Goal: Information Seeking & Learning: Learn about a topic

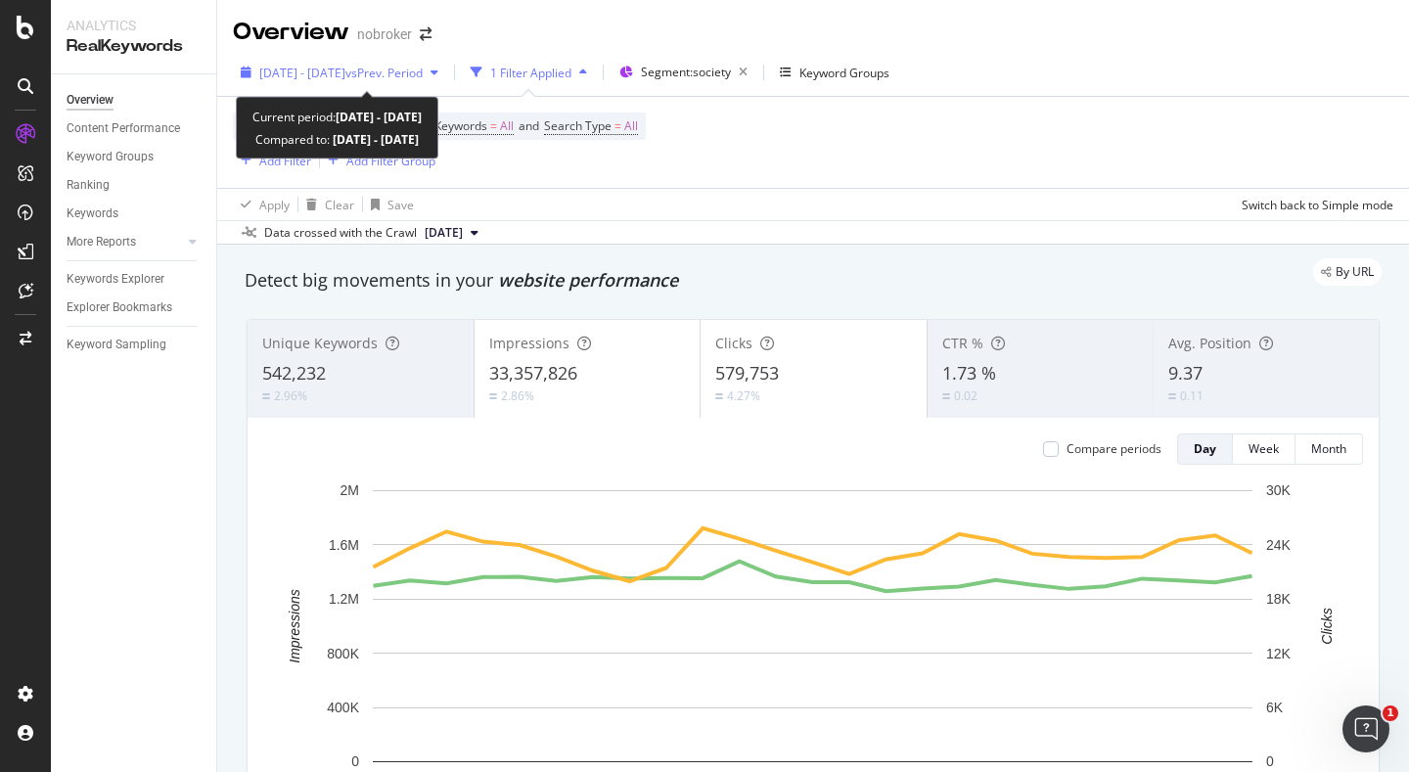
click at [345, 78] on span "2025 Aug. 1st - Aug. 25th" at bounding box center [302, 73] width 86 height 17
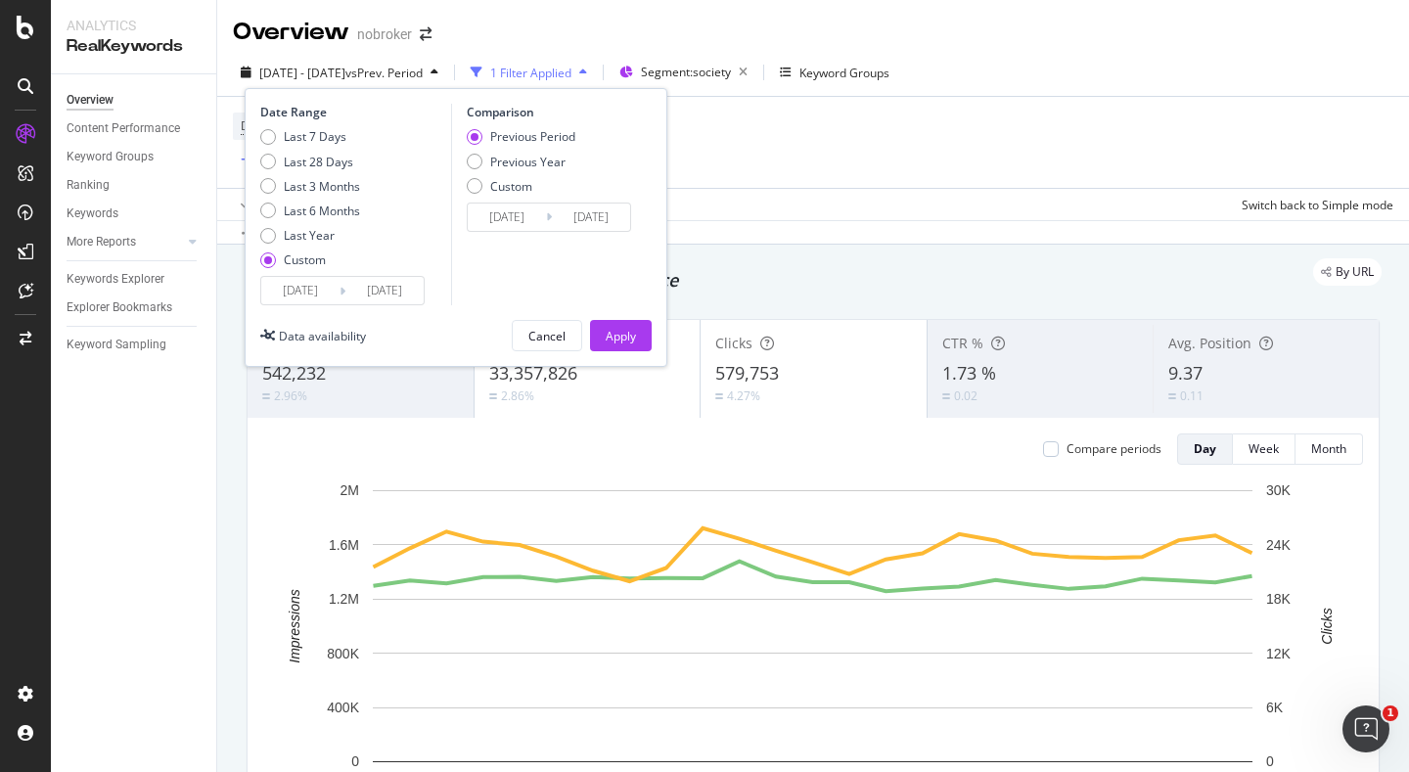
click at [306, 292] on input "[DATE]" at bounding box center [300, 290] width 78 height 27
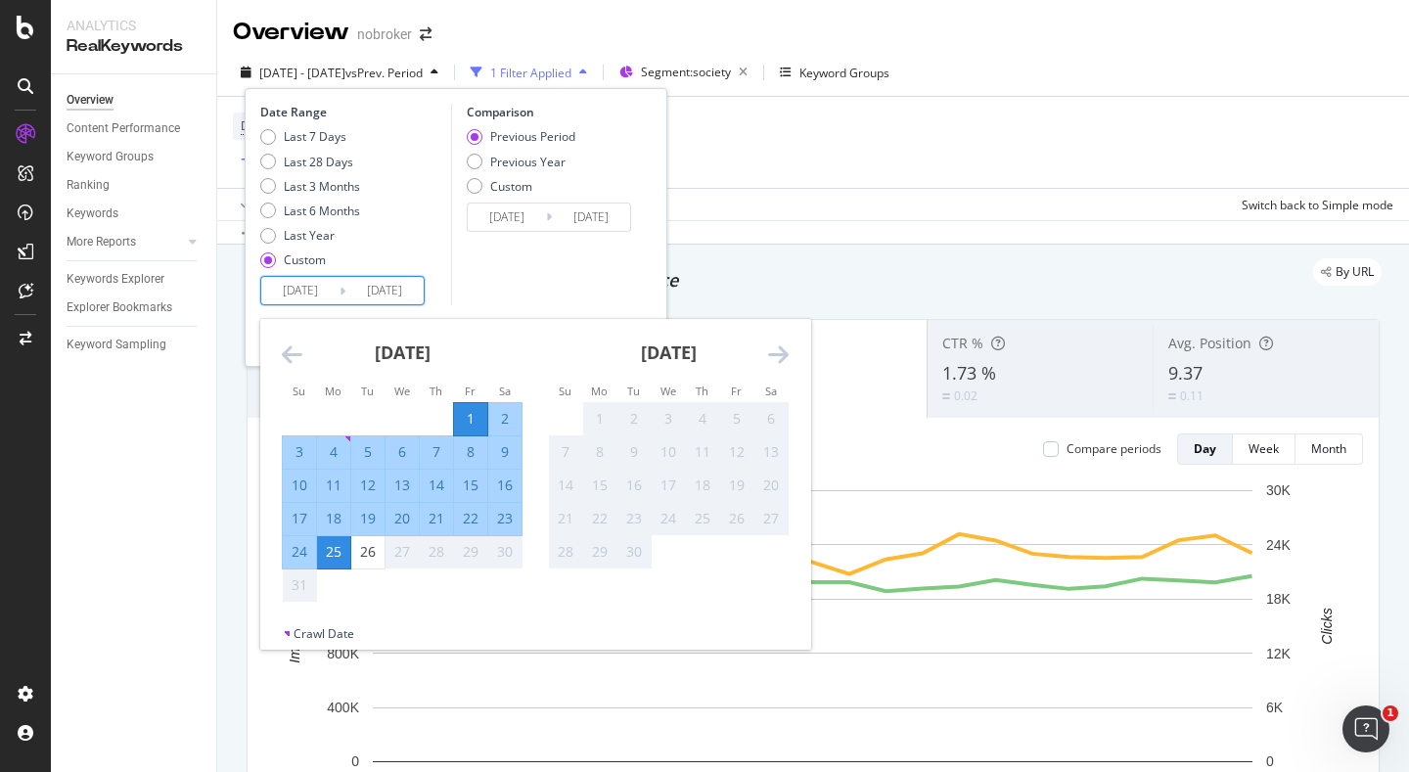
click at [604, 234] on div "Comparison Previous Period Previous Year Custom 2025/07/07 Navigate forward to …" at bounding box center [544, 205] width 186 height 202
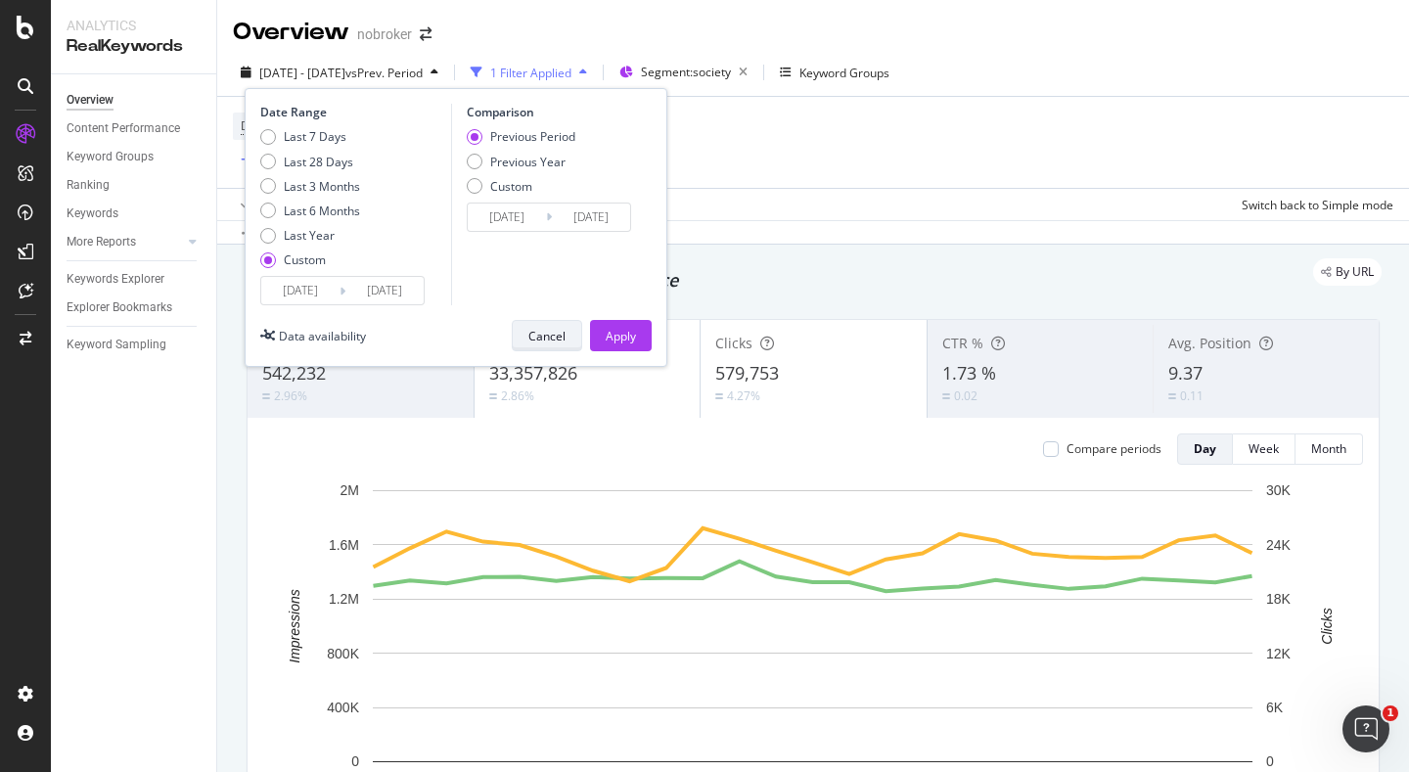
click at [554, 331] on div "Cancel" at bounding box center [546, 336] width 37 height 17
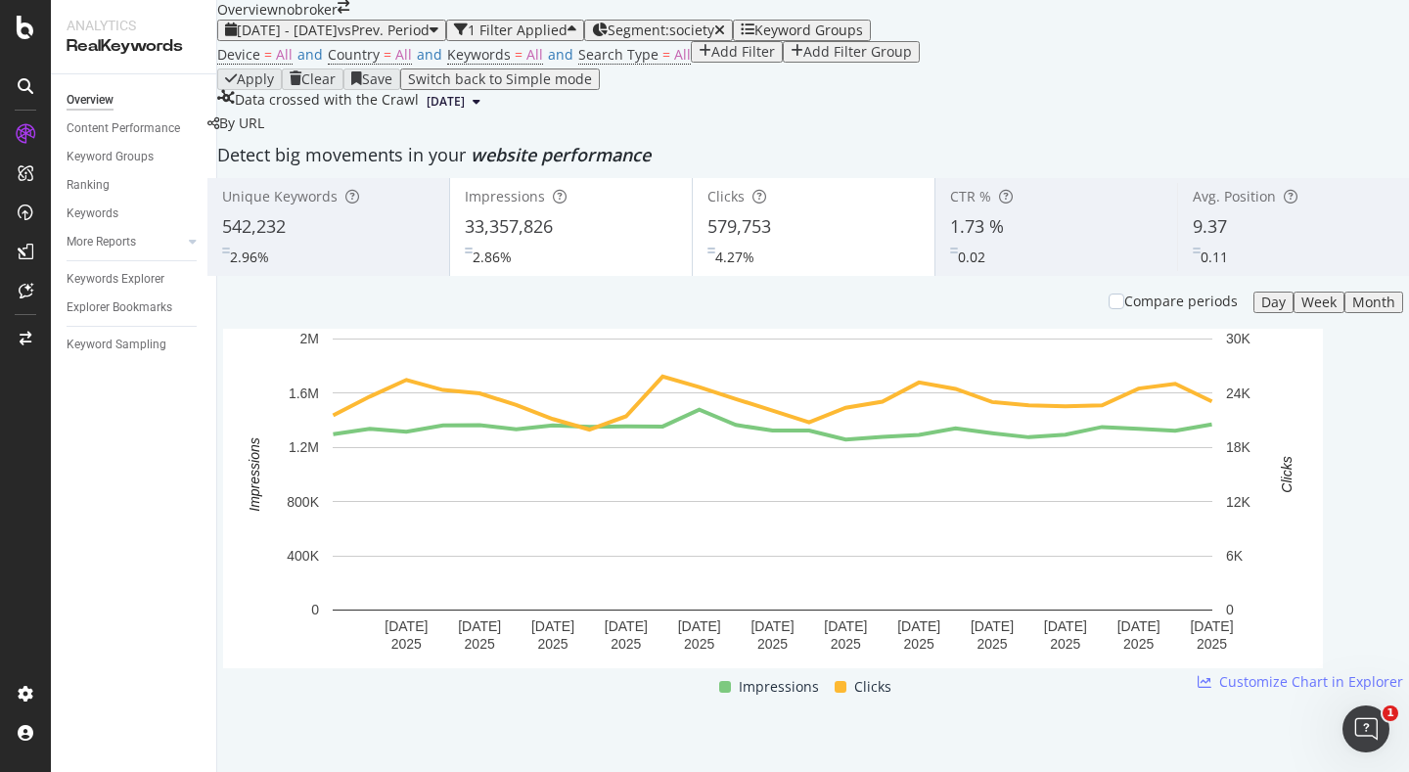
click at [425, 38] on div "2025 Aug. 1st - Aug. 25th vs Prev. Period" at bounding box center [331, 31] width 213 height 16
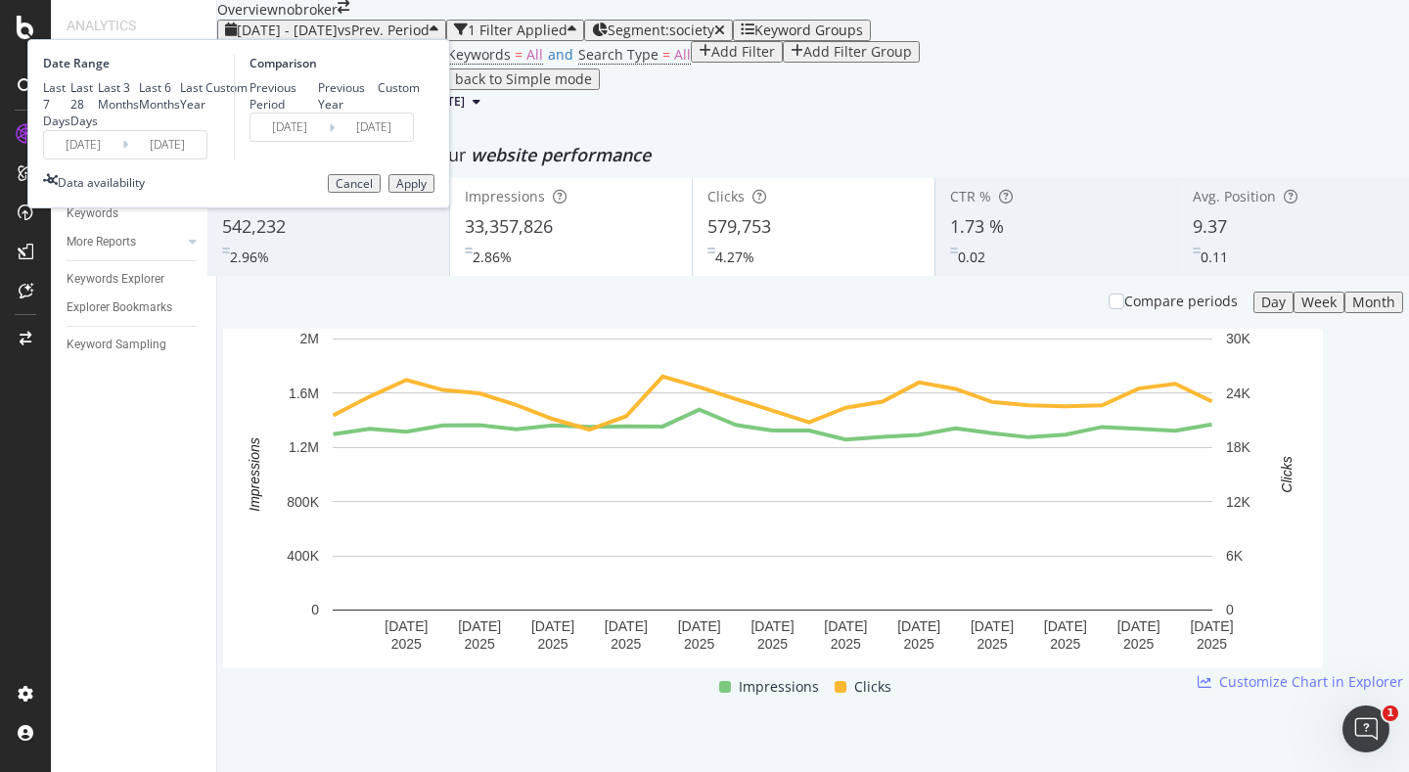
click at [122, 158] on input "[DATE]" at bounding box center [83, 144] width 78 height 27
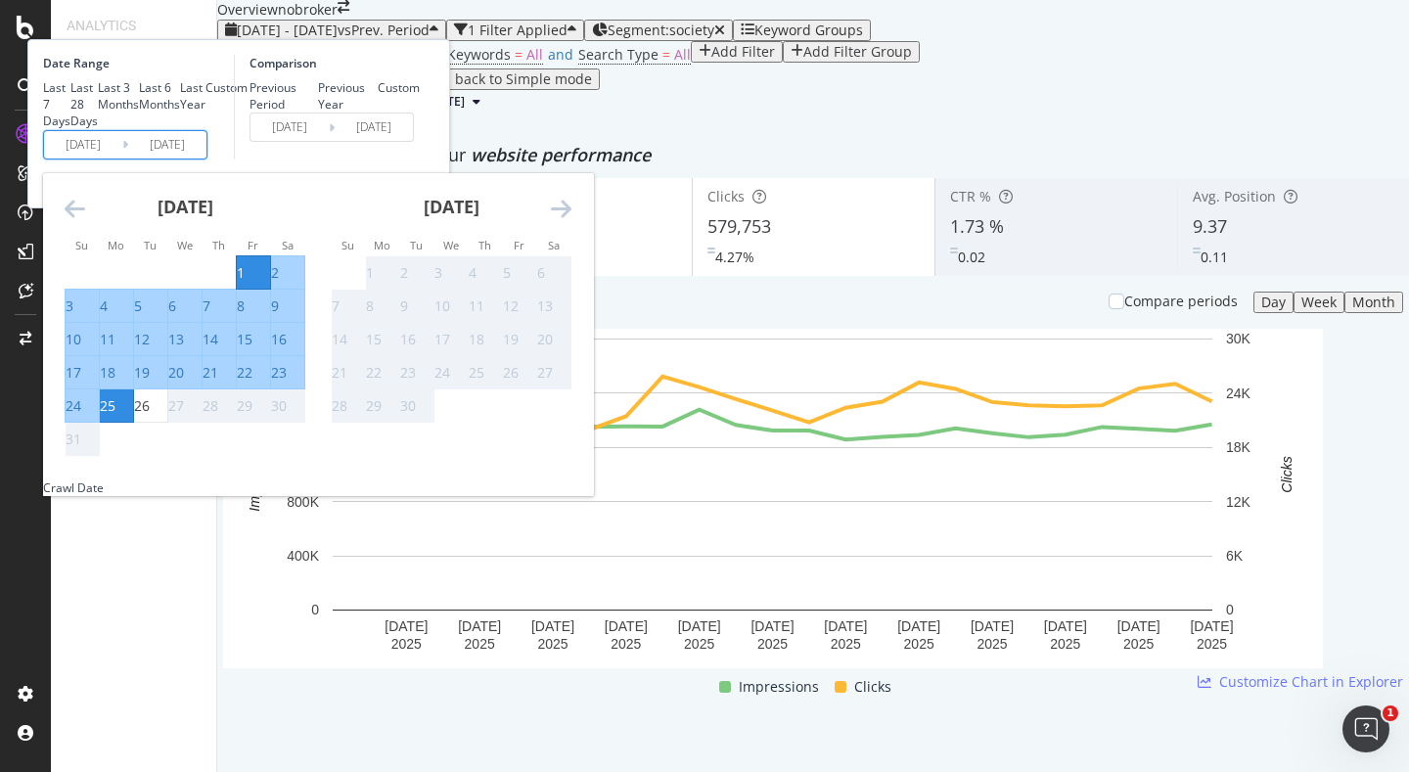
click at [245, 283] on div "1" at bounding box center [241, 273] width 8 height 20
click at [167, 416] on div "26" at bounding box center [150, 406] width 33 height 20
type input "2025/08/26"
type input "2025/07/06"
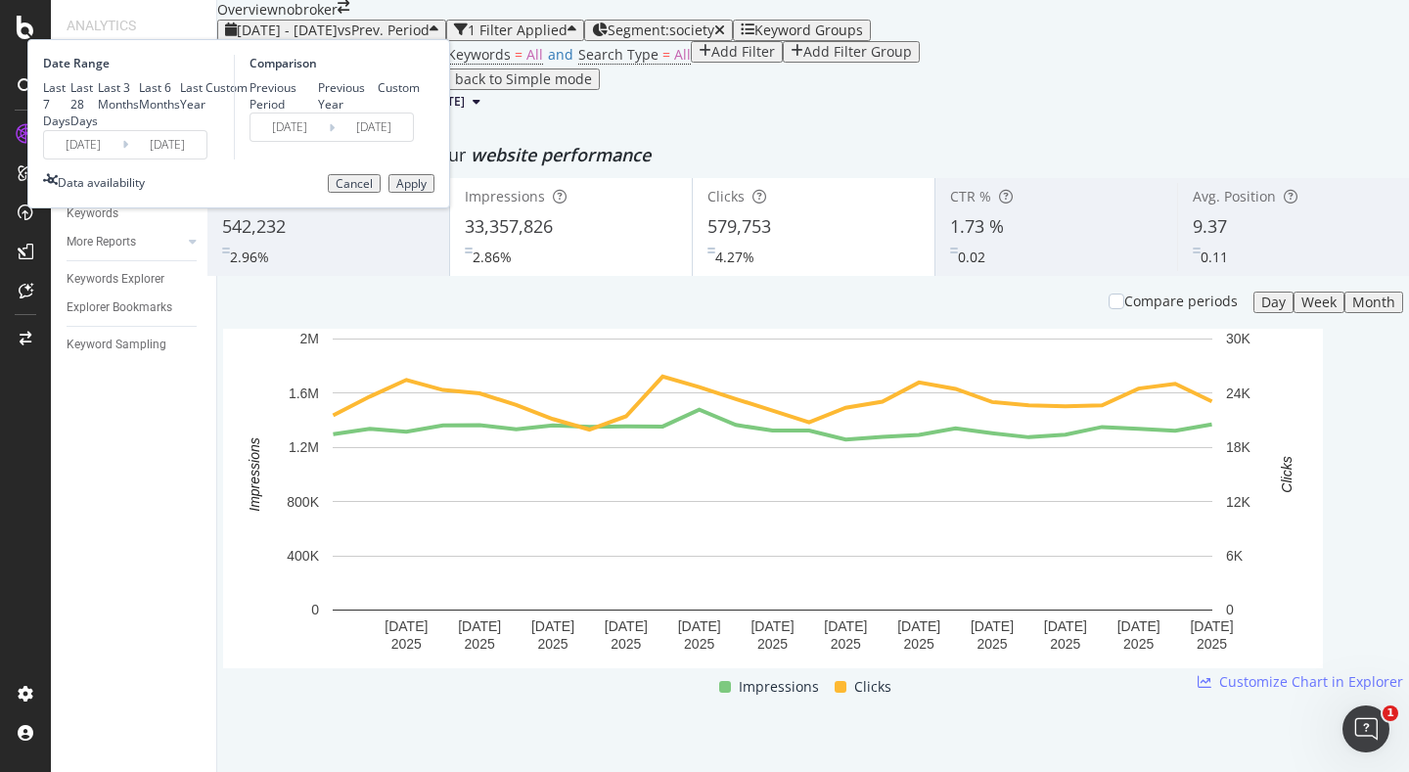
click at [427, 191] on div "Apply" at bounding box center [411, 184] width 30 height 14
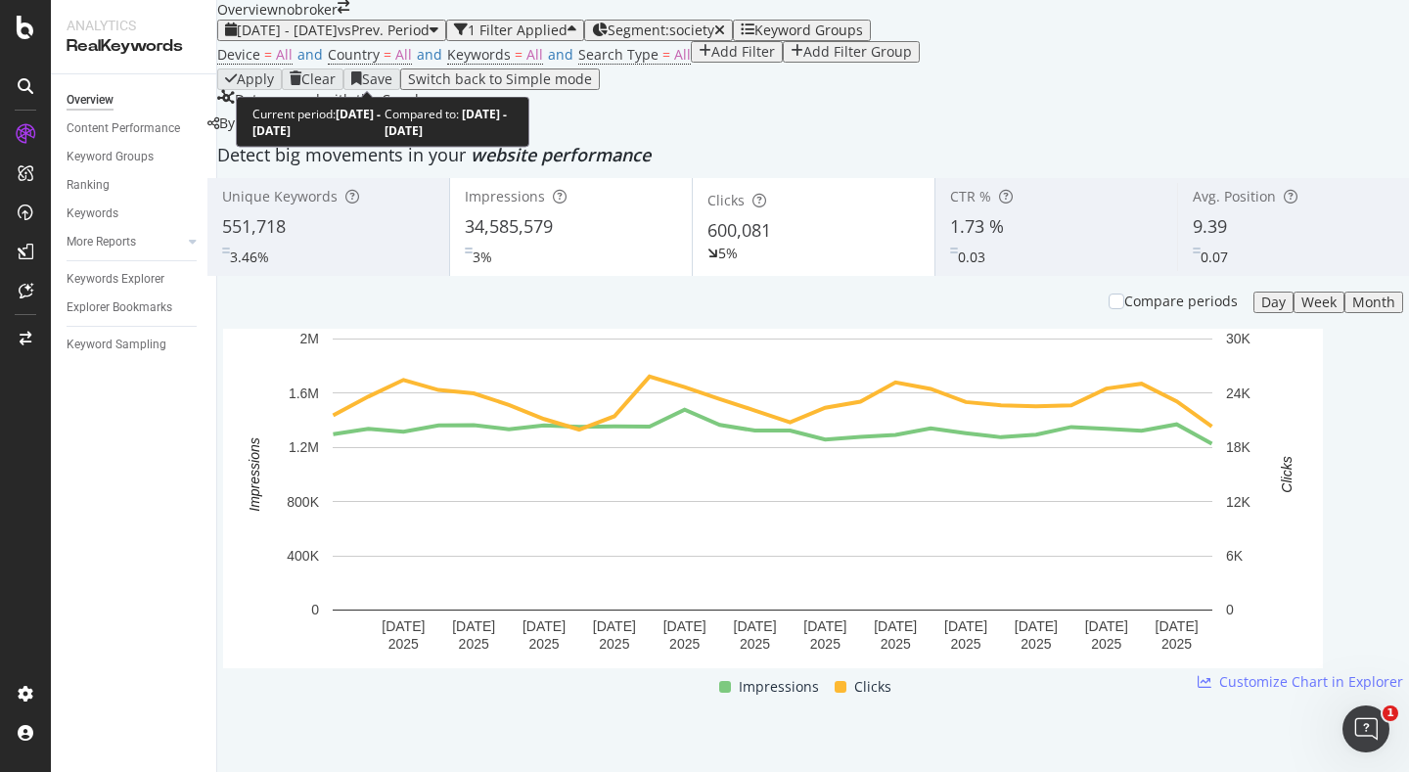
click at [338, 39] on span "[DATE] - [DATE]" at bounding box center [287, 30] width 101 height 19
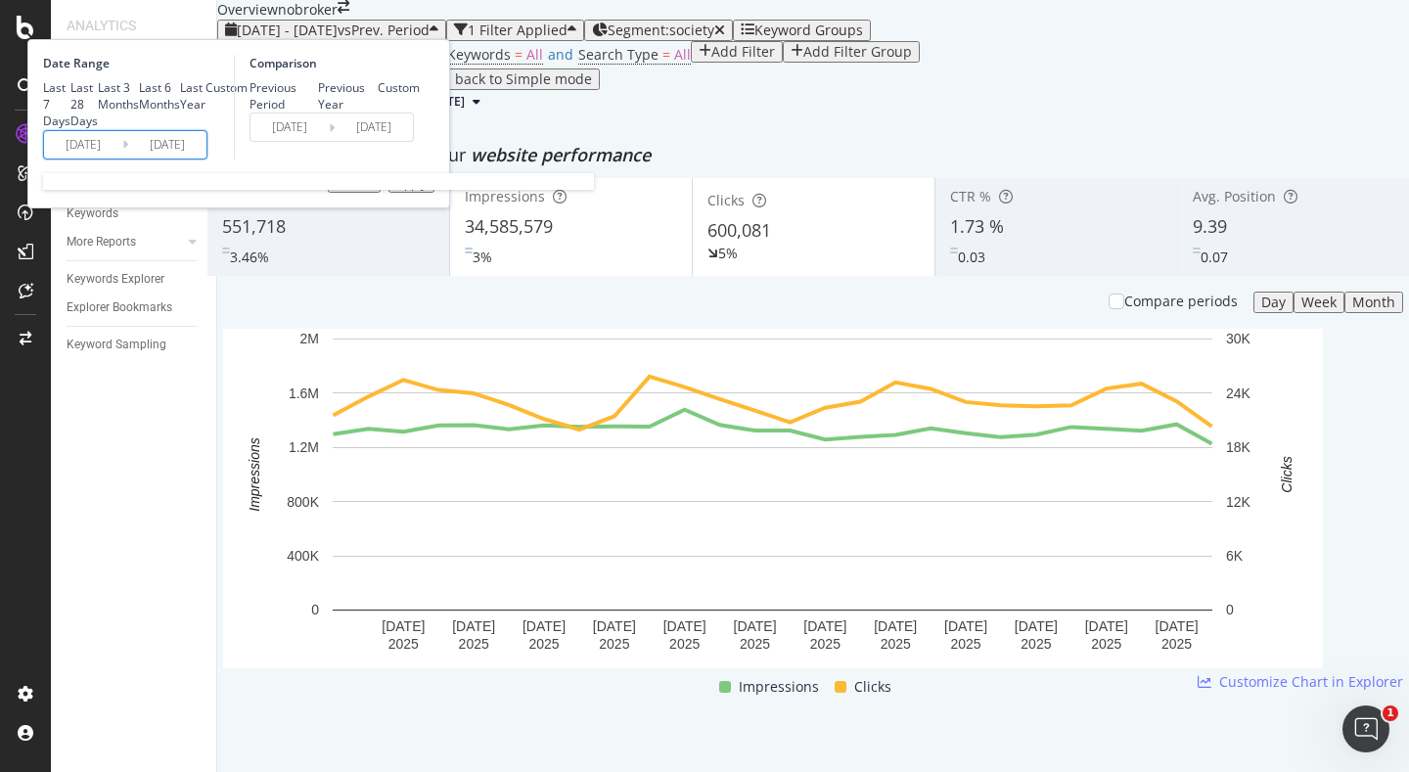
click at [122, 158] on input "2025/08/01" at bounding box center [83, 144] width 78 height 27
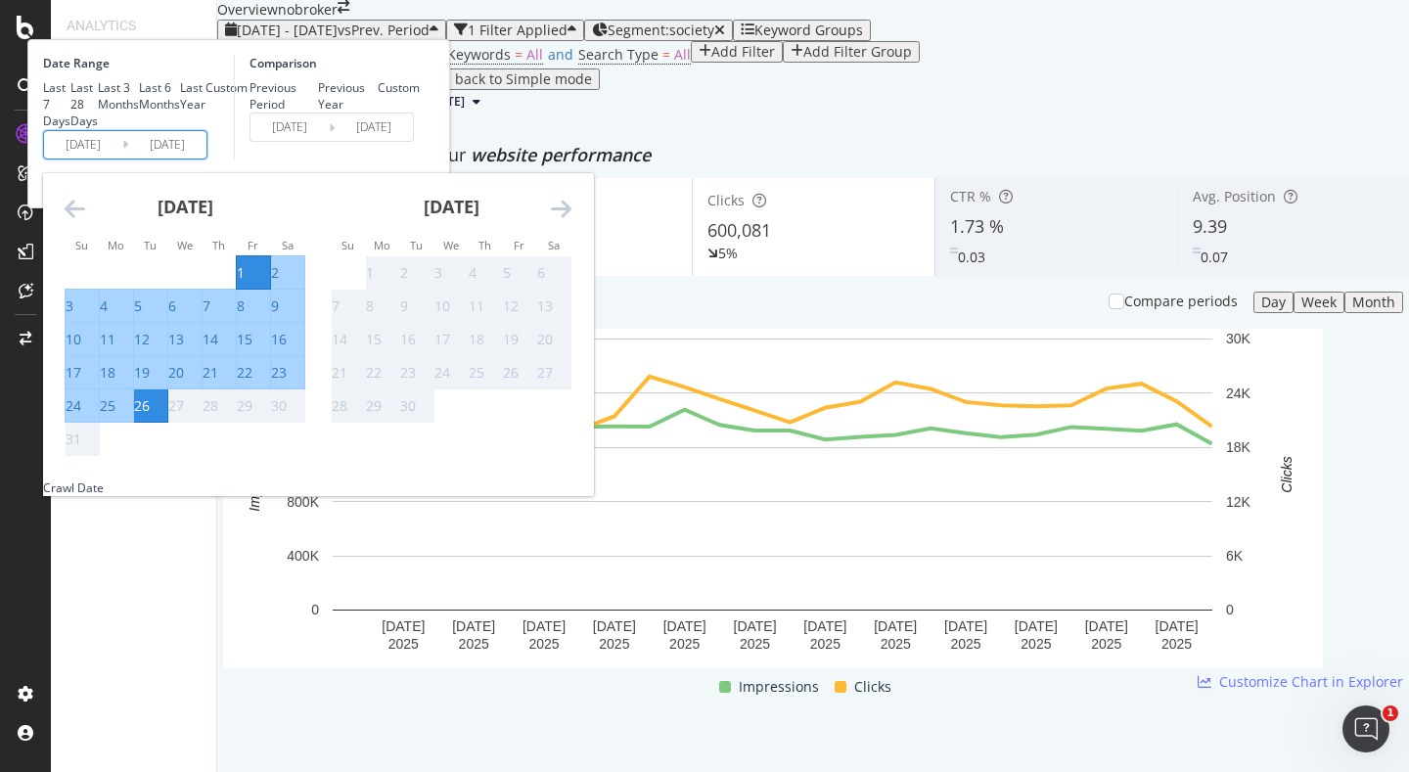
click at [420, 159] on div "Comparison Previous Period Previous Year Custom 2025/07/06 Navigate forward to …" at bounding box center [327, 107] width 186 height 105
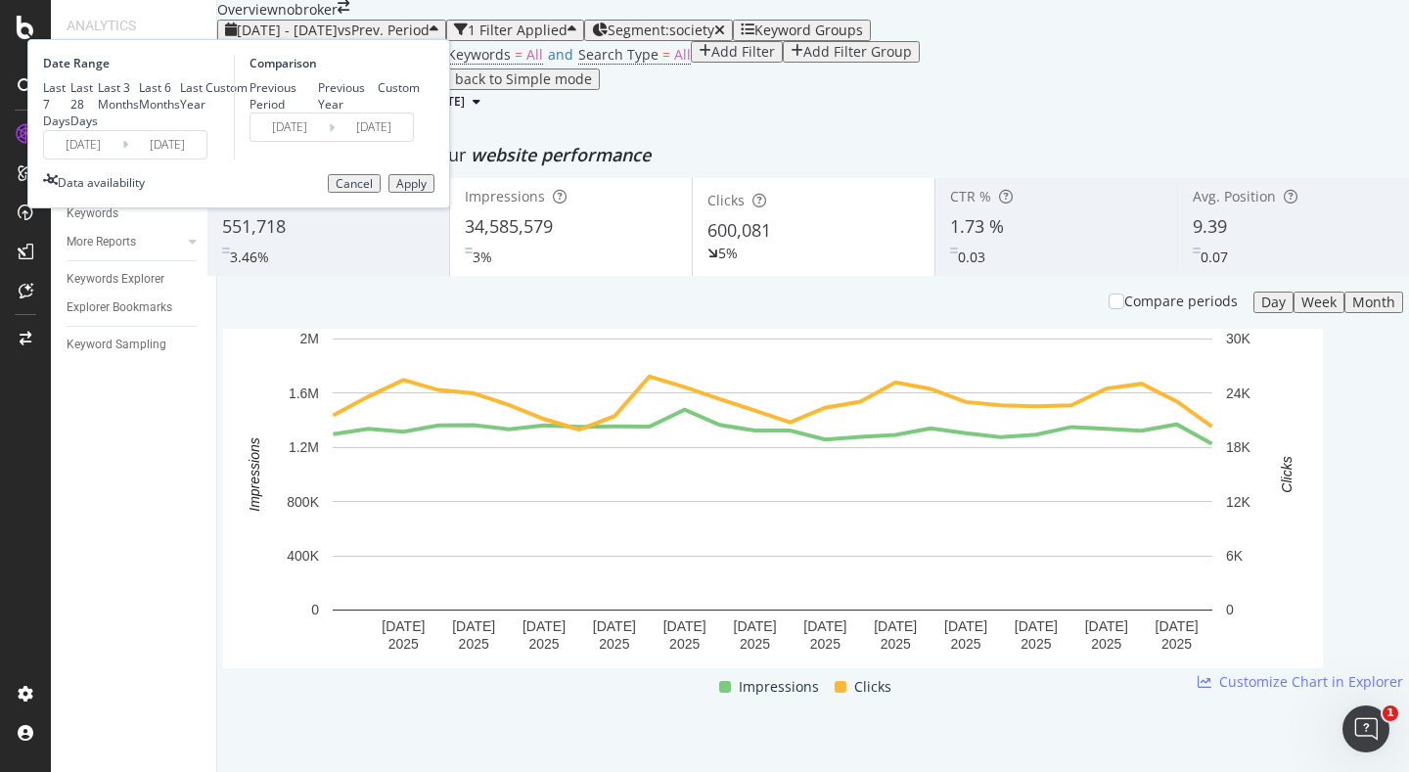
click at [373, 191] on div "Cancel" at bounding box center [354, 184] width 37 height 14
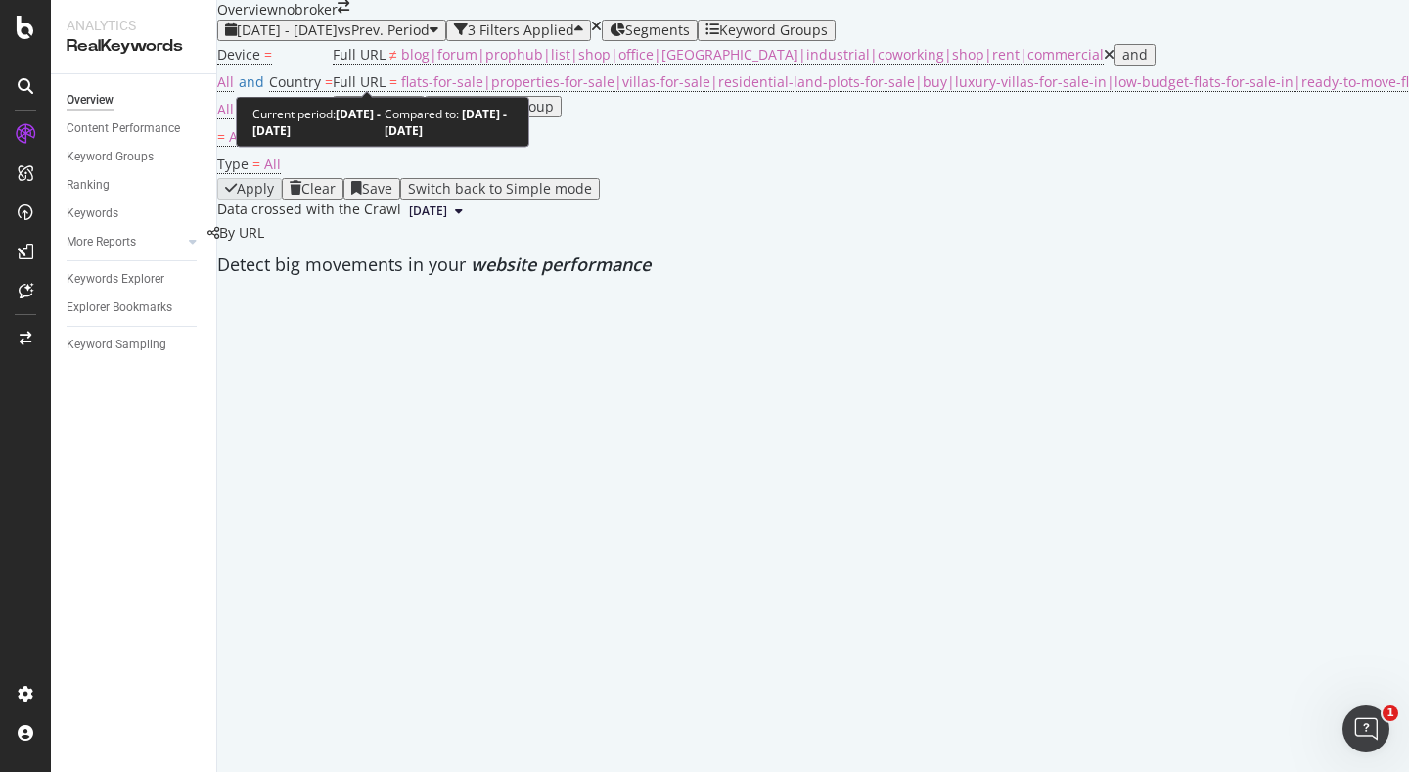
click at [339, 38] on div "[DATE] - [DATE] vs Prev. Period" at bounding box center [331, 31] width 213 height 16
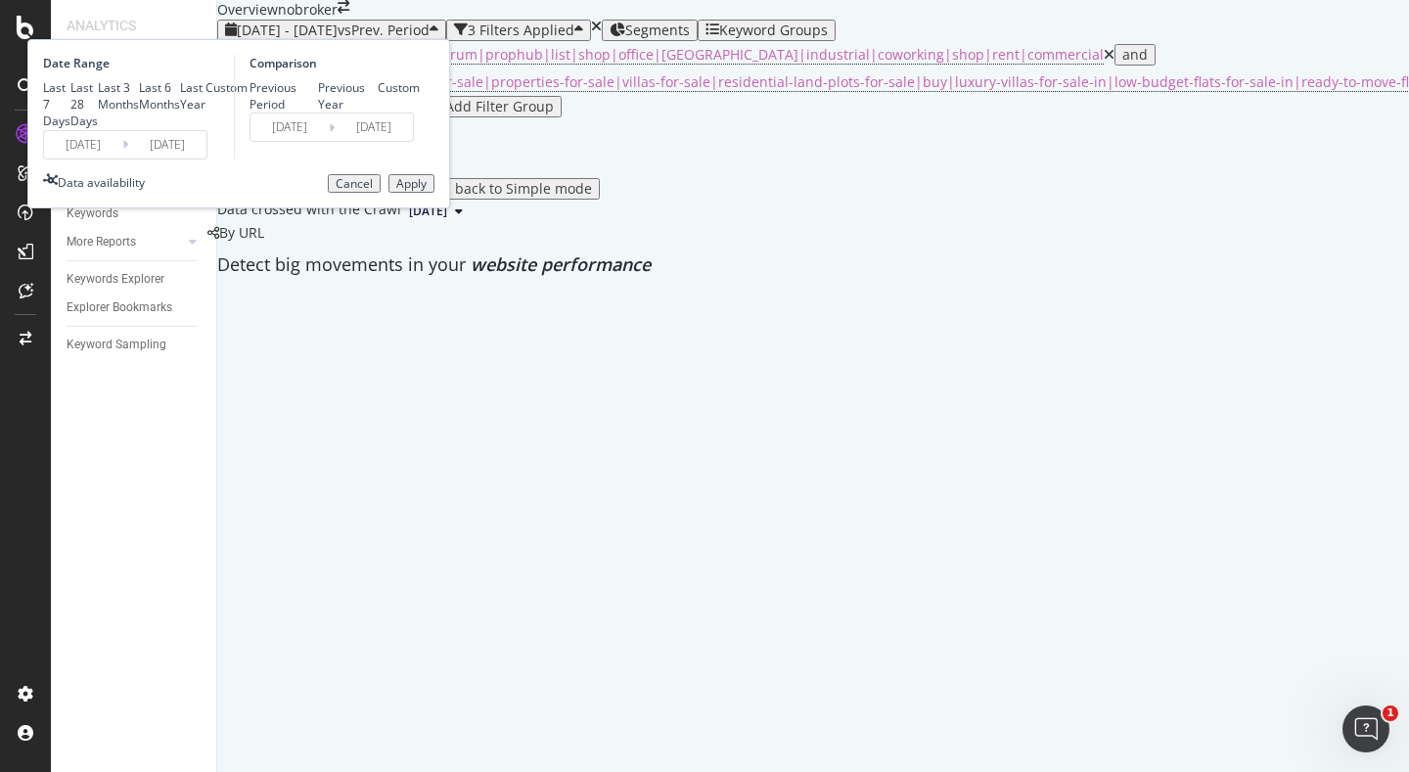
click at [122, 158] on input "[DATE]" at bounding box center [83, 144] width 78 height 27
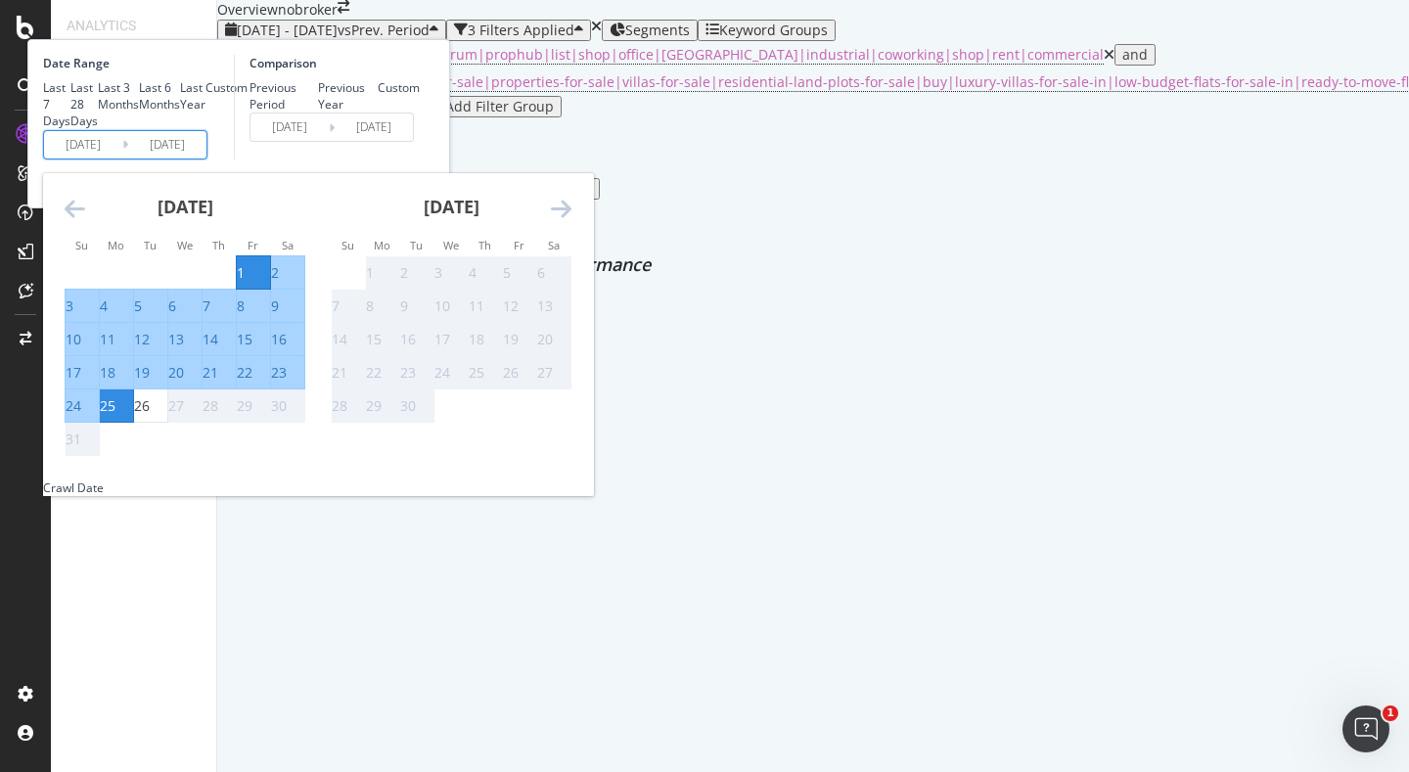
click at [245, 283] on div "1" at bounding box center [241, 273] width 8 height 20
click at [150, 416] on div "26" at bounding box center [142, 406] width 16 height 20
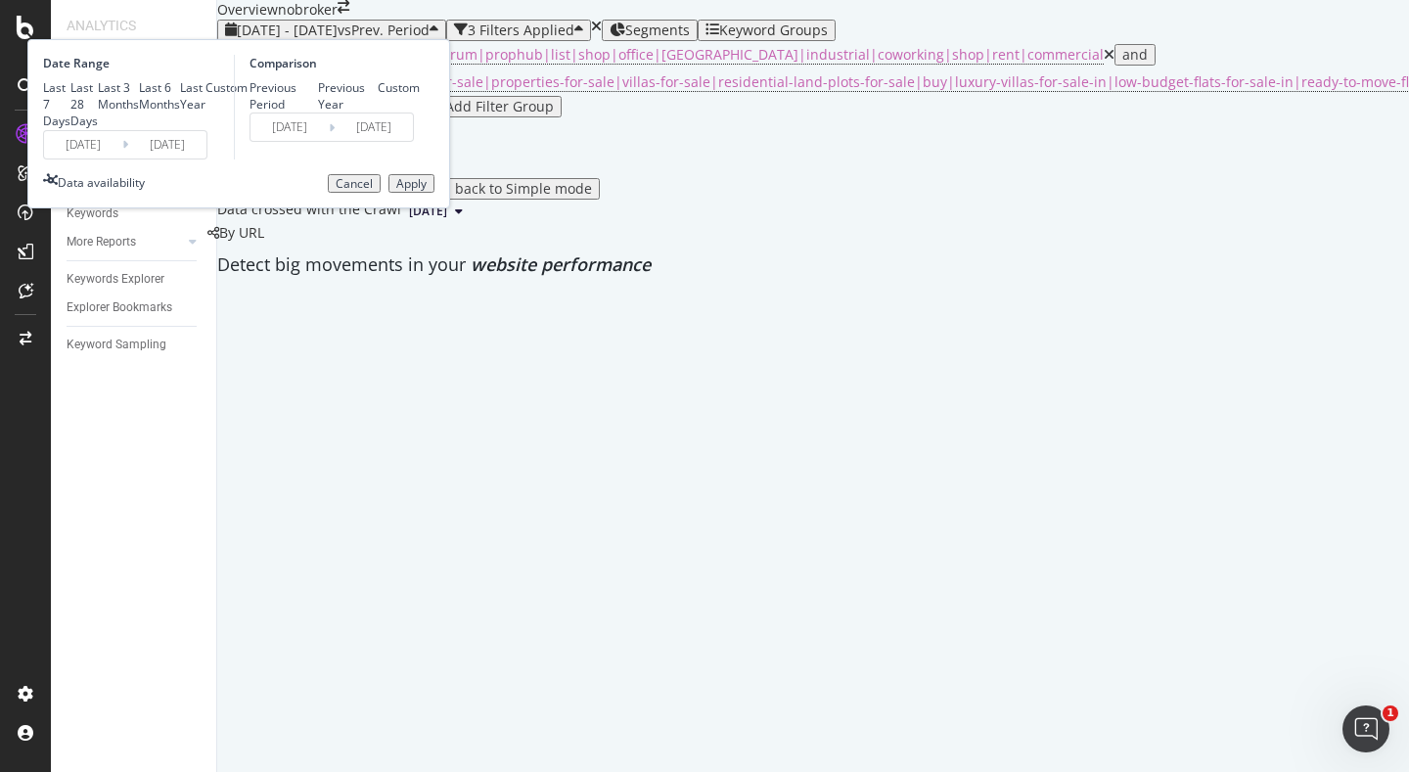
type input "[DATE]"
click at [427, 191] on div "Apply" at bounding box center [411, 184] width 30 height 14
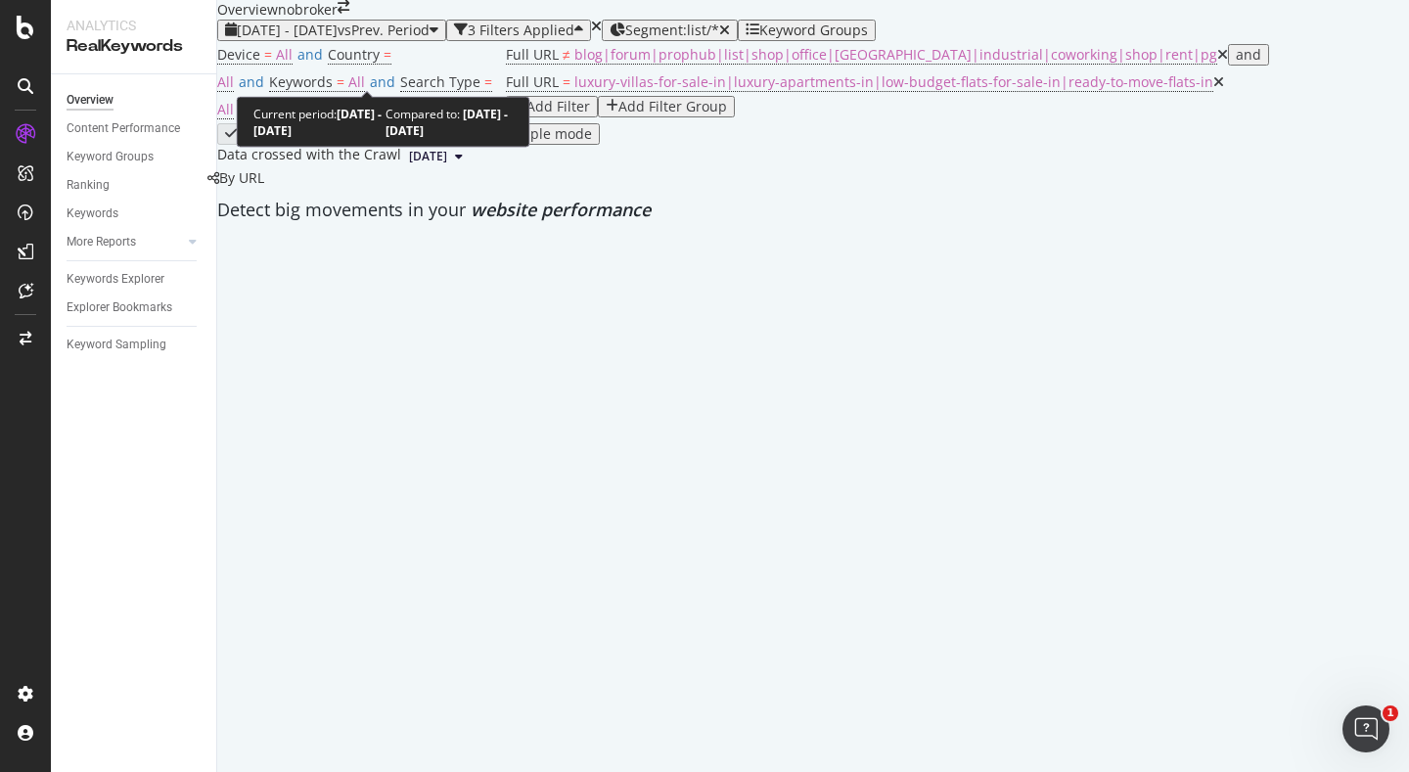
click at [338, 38] on div "[DATE] - [DATE] vs Prev. Period" at bounding box center [331, 31] width 213 height 16
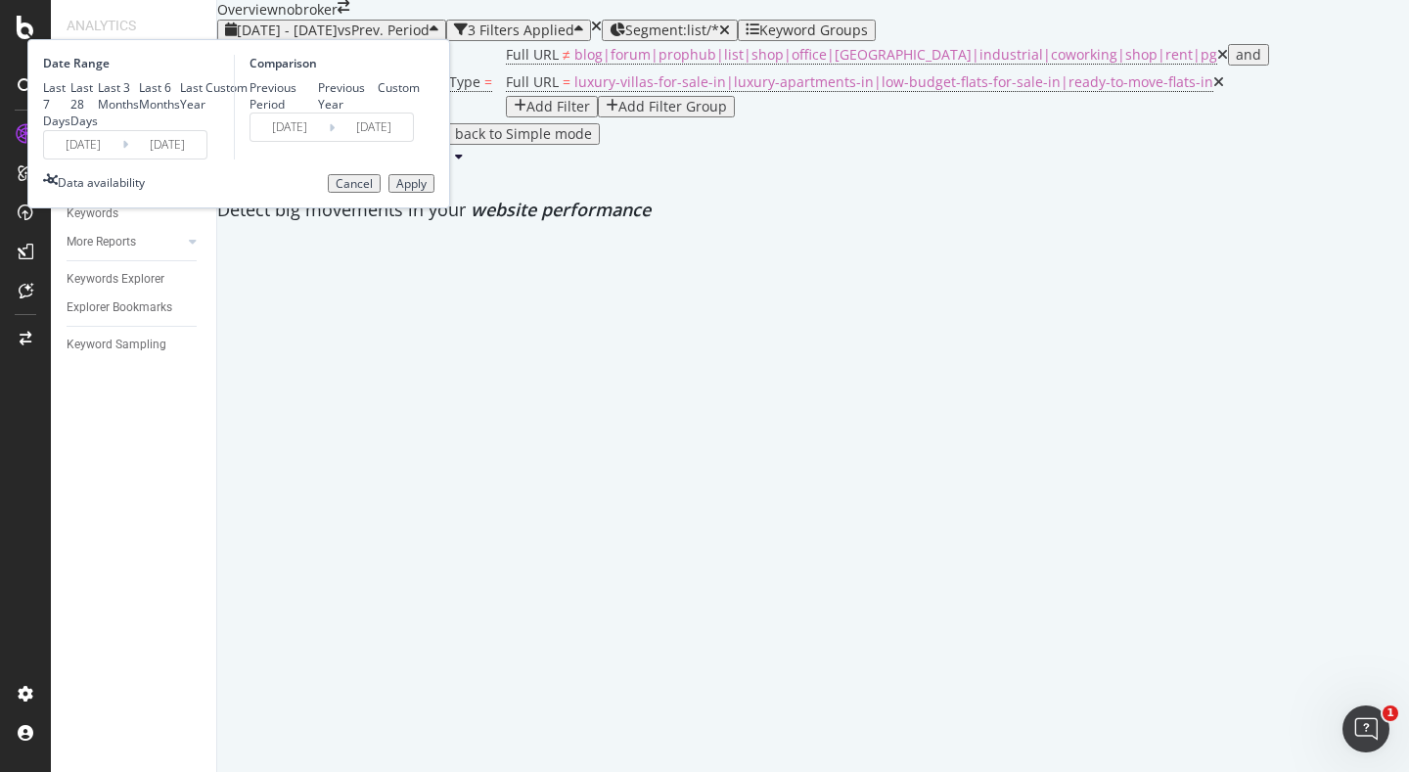
click at [122, 158] on input "[DATE]" at bounding box center [83, 144] width 78 height 27
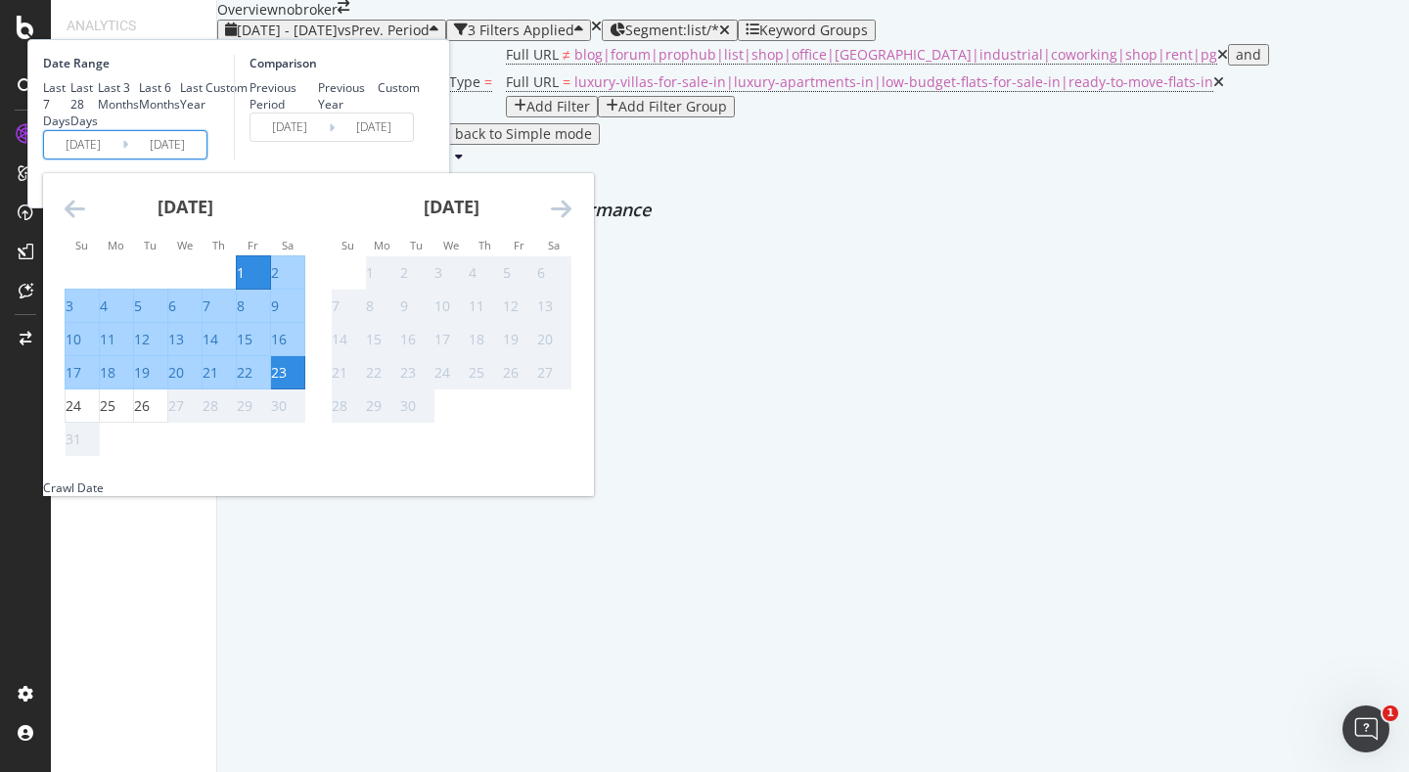
click at [245, 283] on div "1" at bounding box center [241, 273] width 8 height 20
click at [150, 416] on div "26" at bounding box center [142, 406] width 16 height 20
type input "[DATE]"
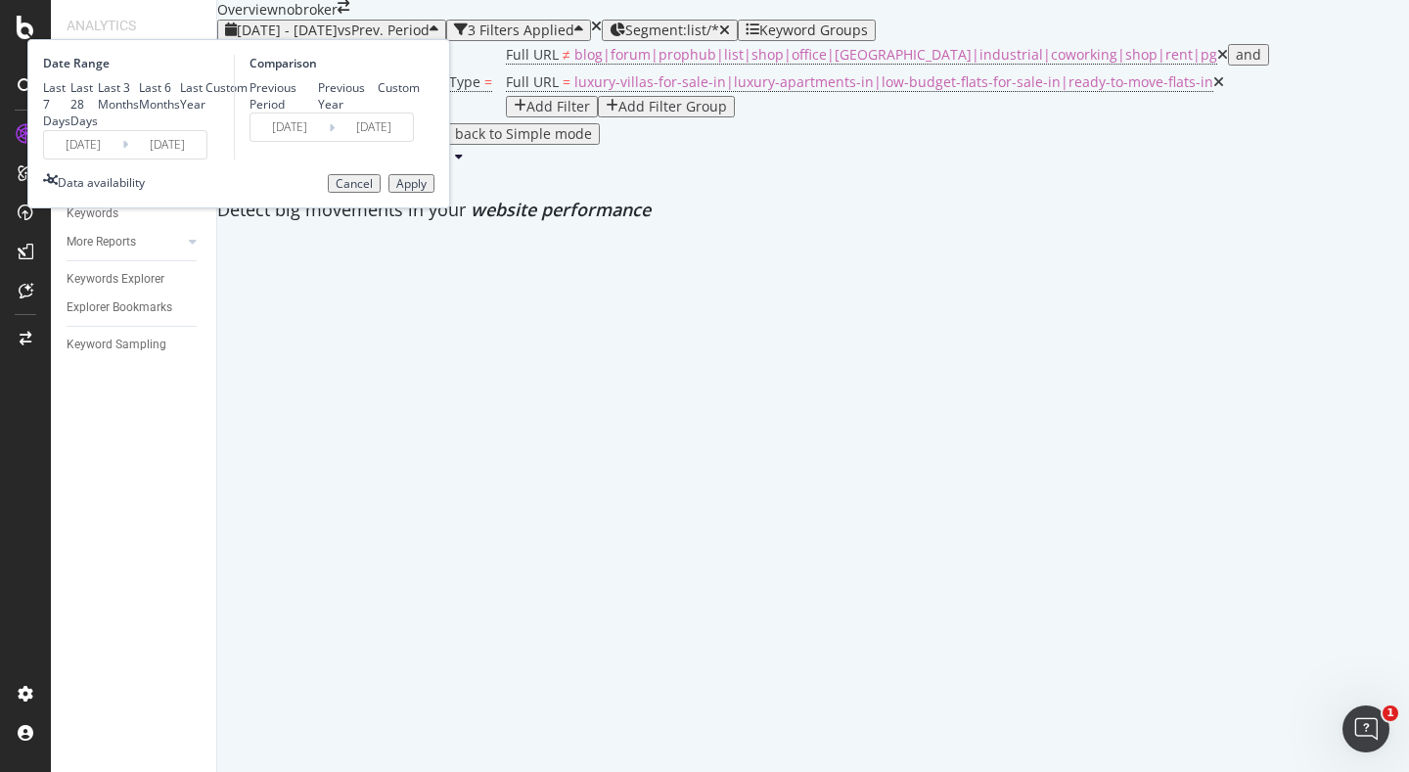
click at [427, 191] on div "Apply" at bounding box center [411, 184] width 30 height 14
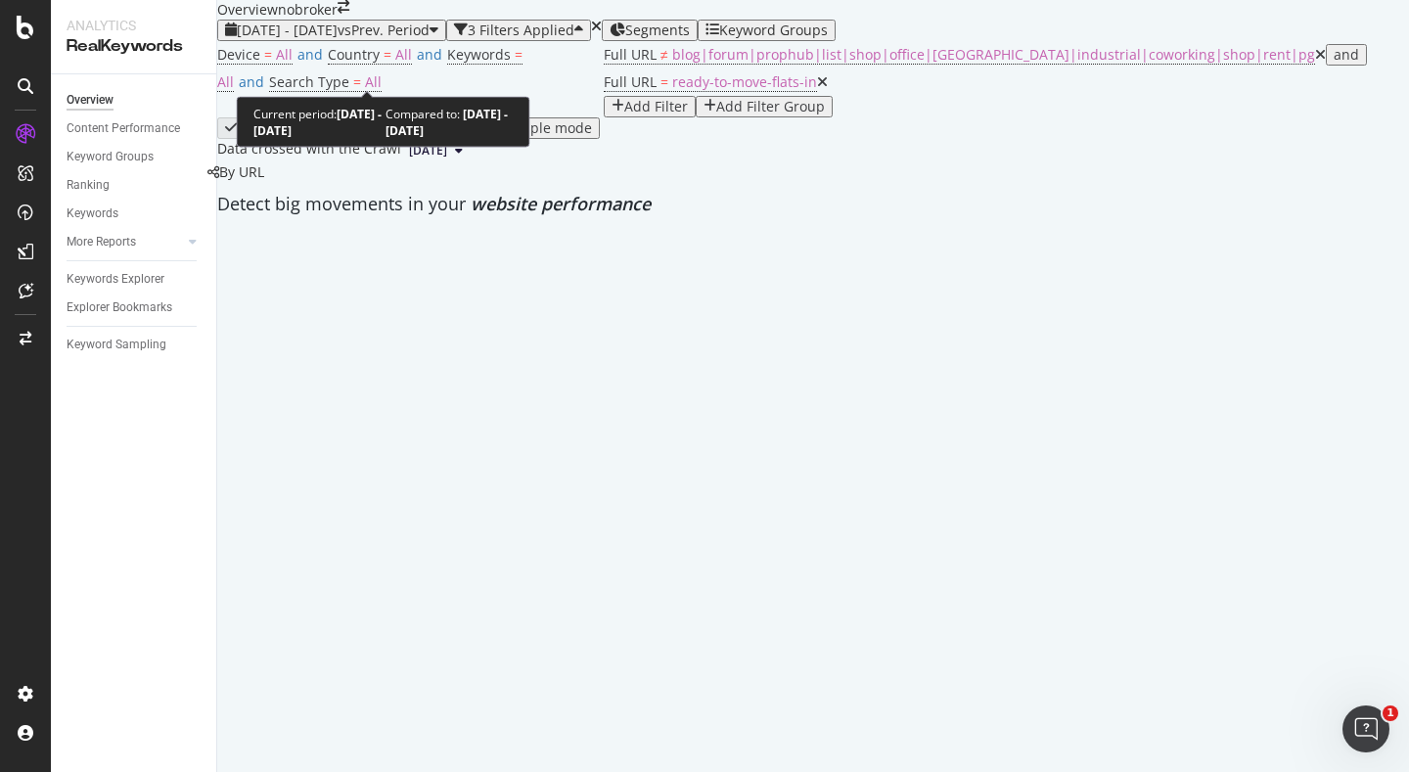
click at [338, 39] on span "[DATE] - [DATE]" at bounding box center [287, 30] width 101 height 19
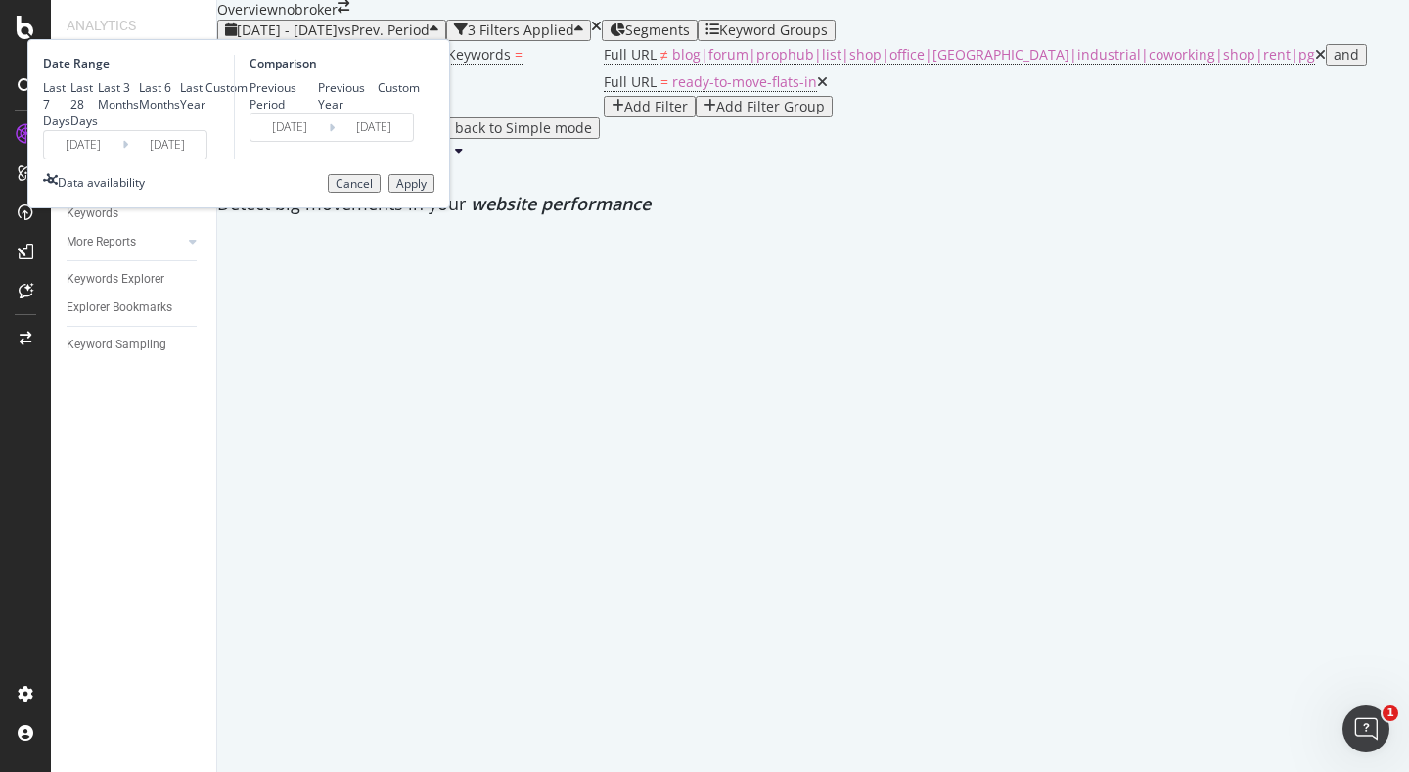
click at [122, 158] on input "[DATE]" at bounding box center [83, 144] width 78 height 27
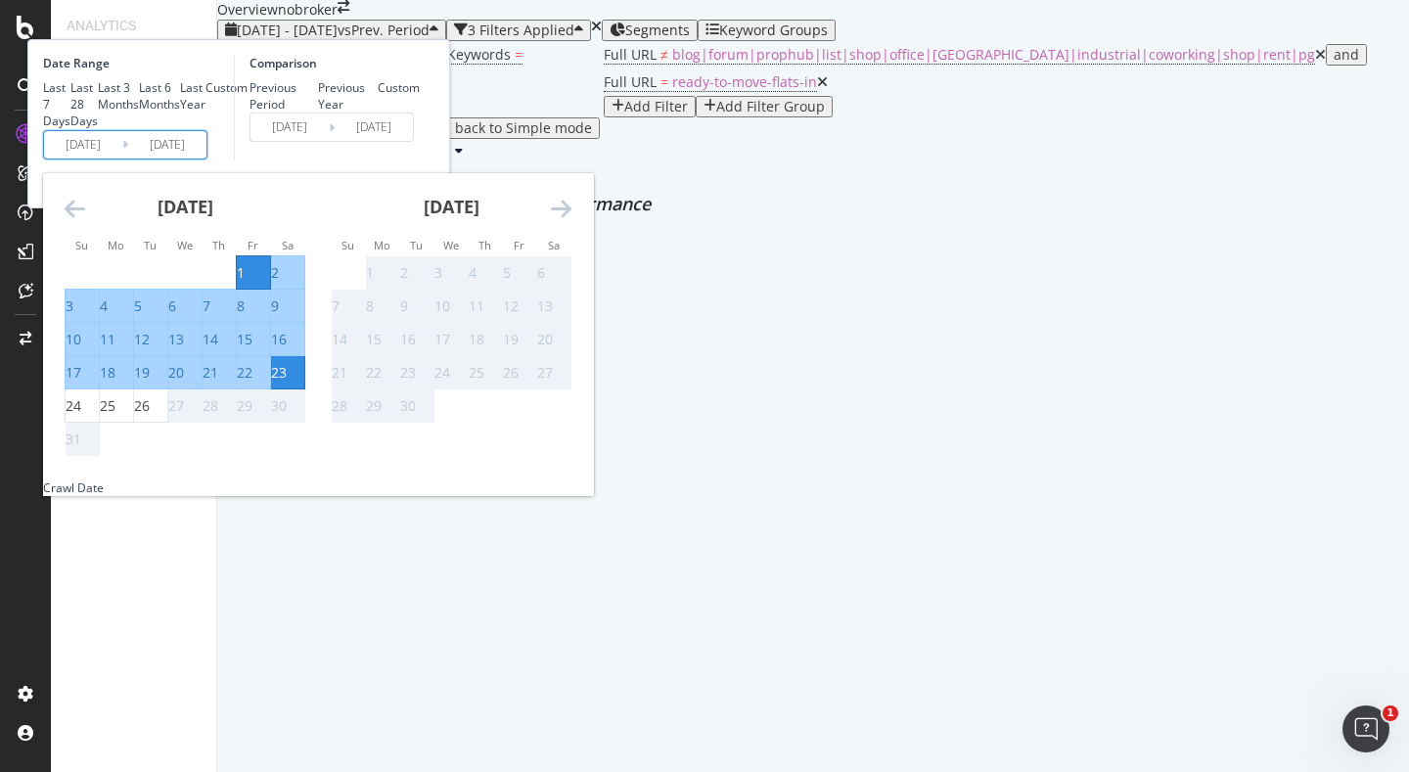
click at [245, 283] on div "1" at bounding box center [241, 273] width 8 height 20
click at [150, 416] on div "26" at bounding box center [142, 406] width 16 height 20
type input "[DATE]"
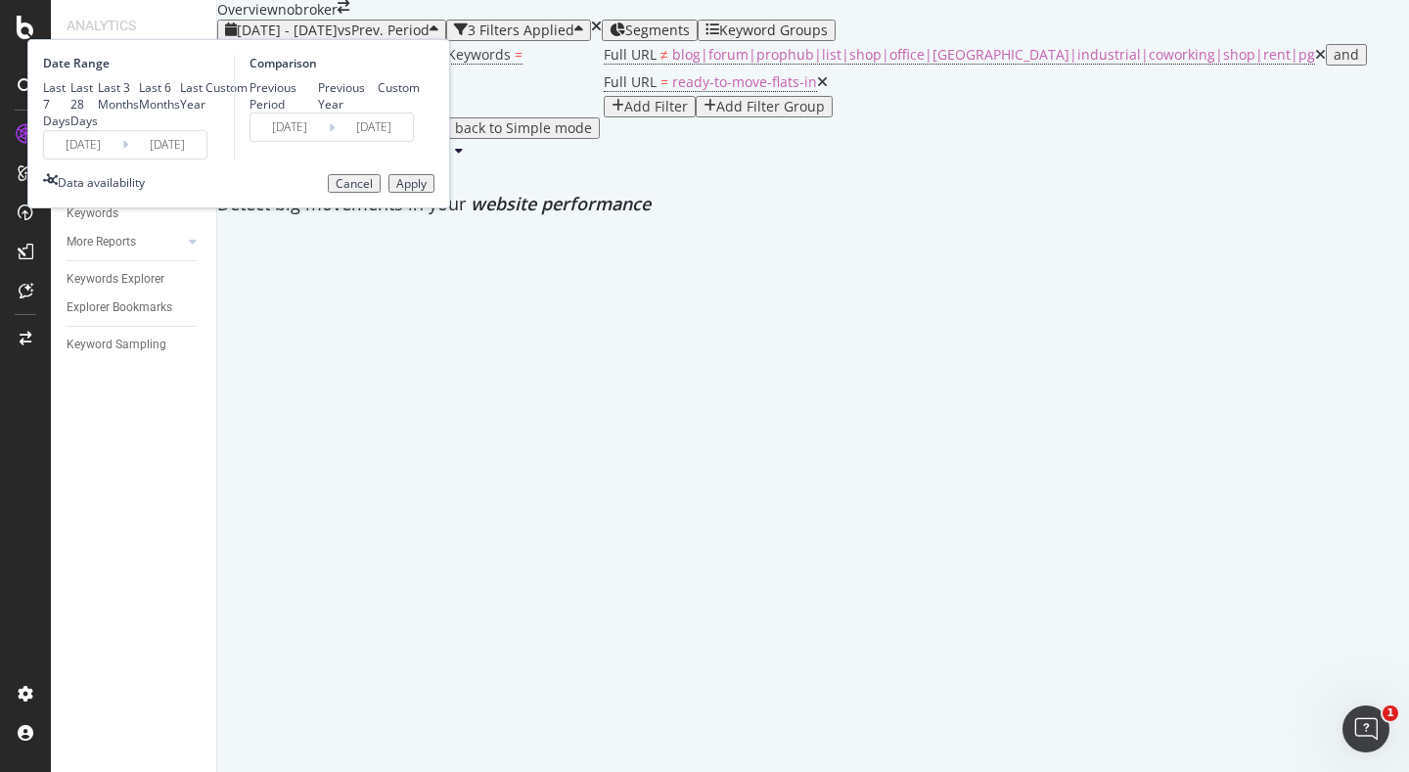
click at [427, 191] on div "Apply" at bounding box center [411, 184] width 30 height 14
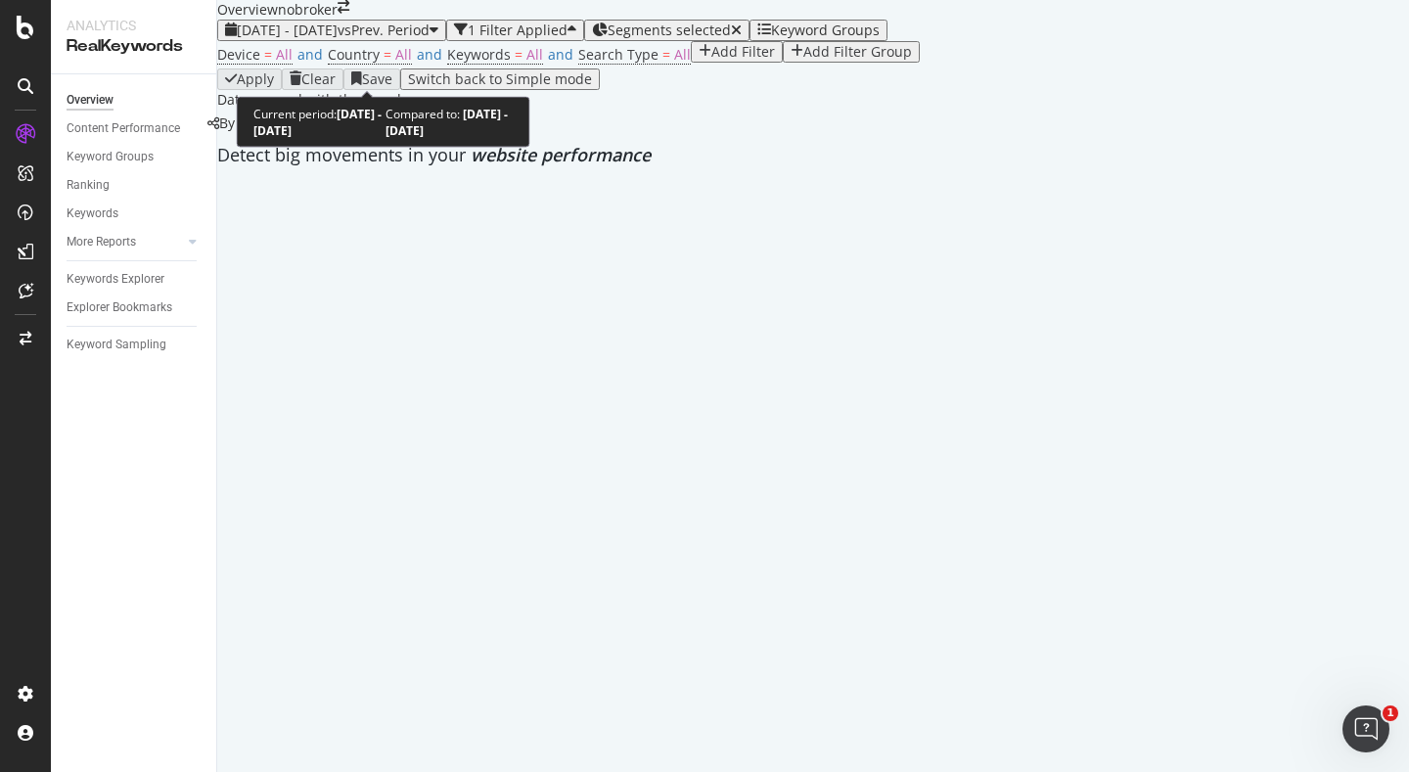
click at [416, 39] on span "vs Prev. Period" at bounding box center [384, 30] width 92 height 19
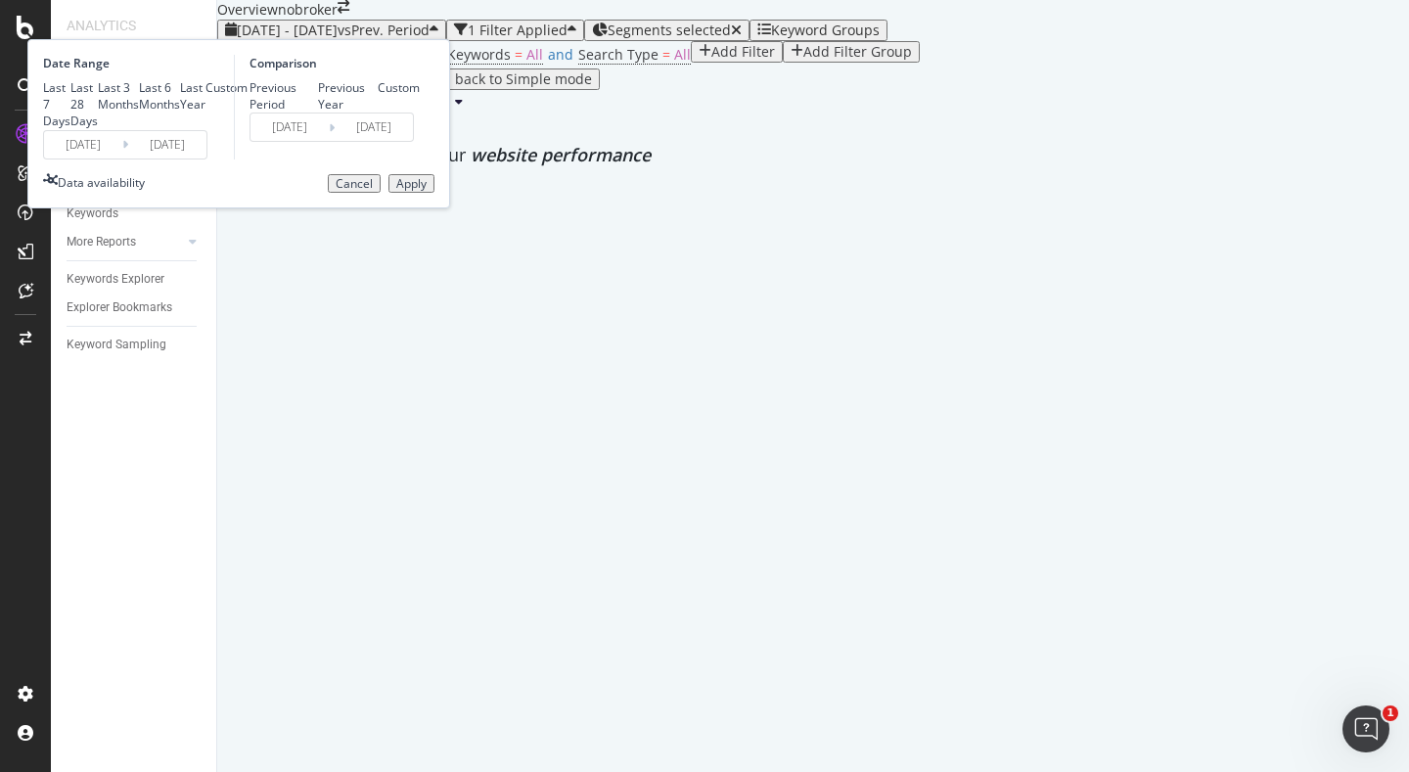
click at [122, 158] on input "[DATE]" at bounding box center [83, 144] width 78 height 27
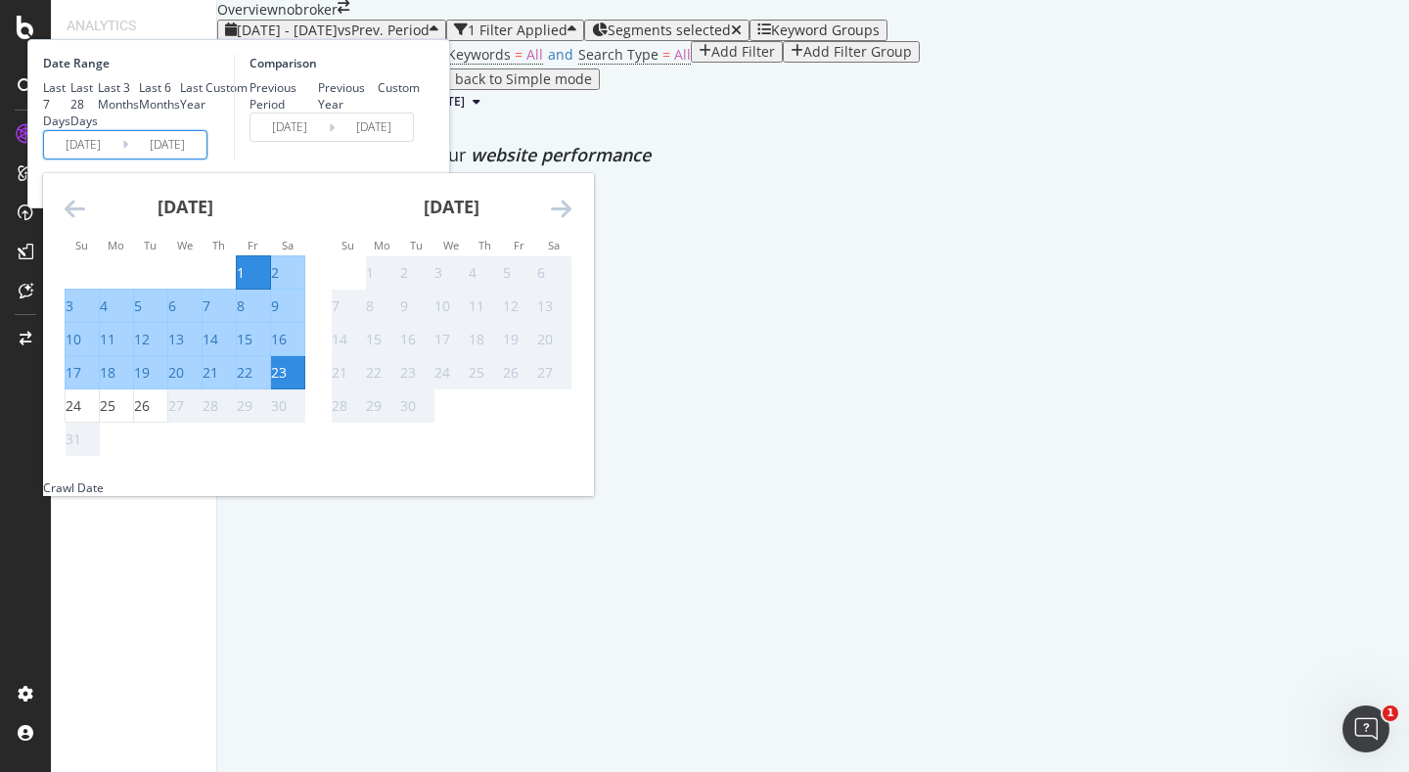
click at [245, 283] on div "1" at bounding box center [241, 273] width 8 height 20
click at [150, 416] on div "26" at bounding box center [142, 406] width 16 height 20
type input "2025/08/26"
type input "2025/07/06"
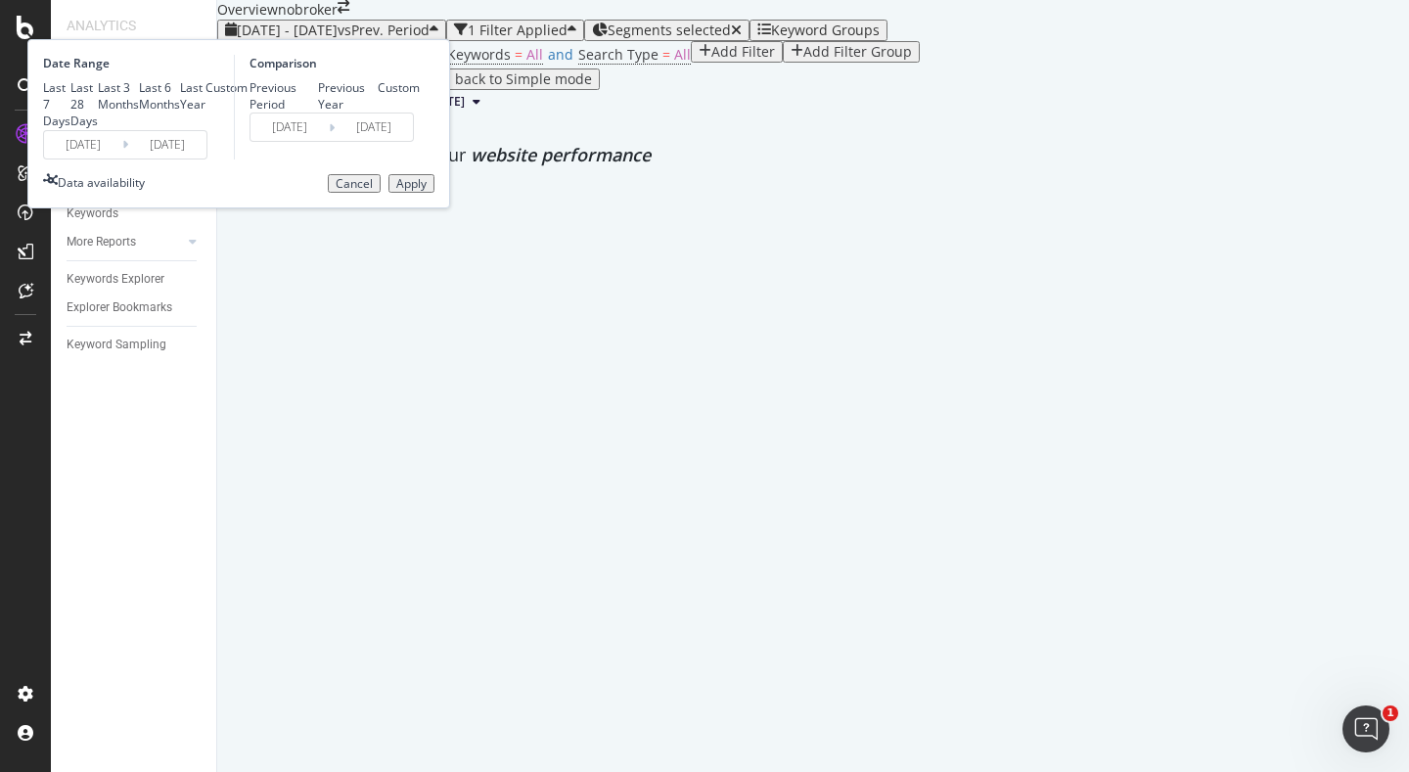
click at [427, 191] on div "Apply" at bounding box center [411, 184] width 30 height 14
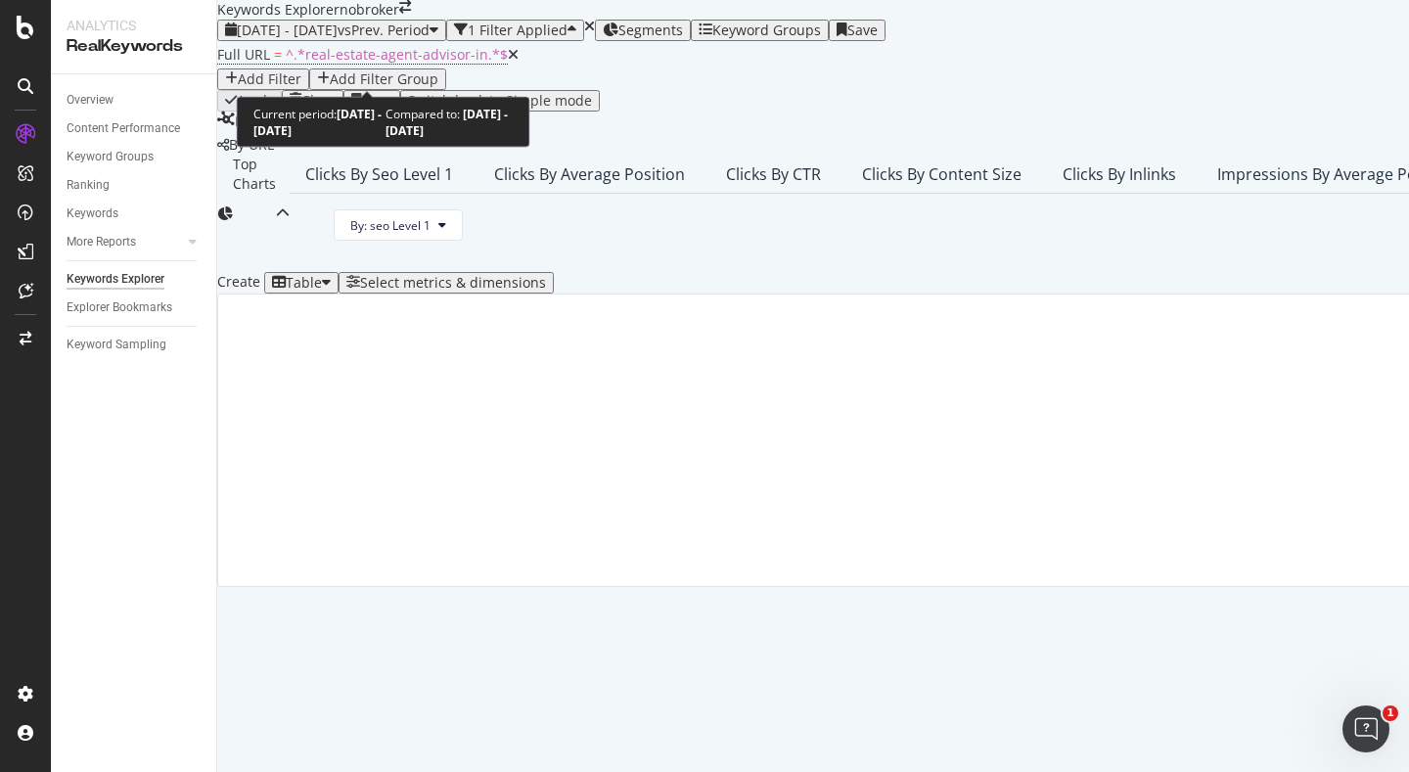
click at [338, 39] on span "[DATE] - [DATE]" at bounding box center [287, 30] width 101 height 19
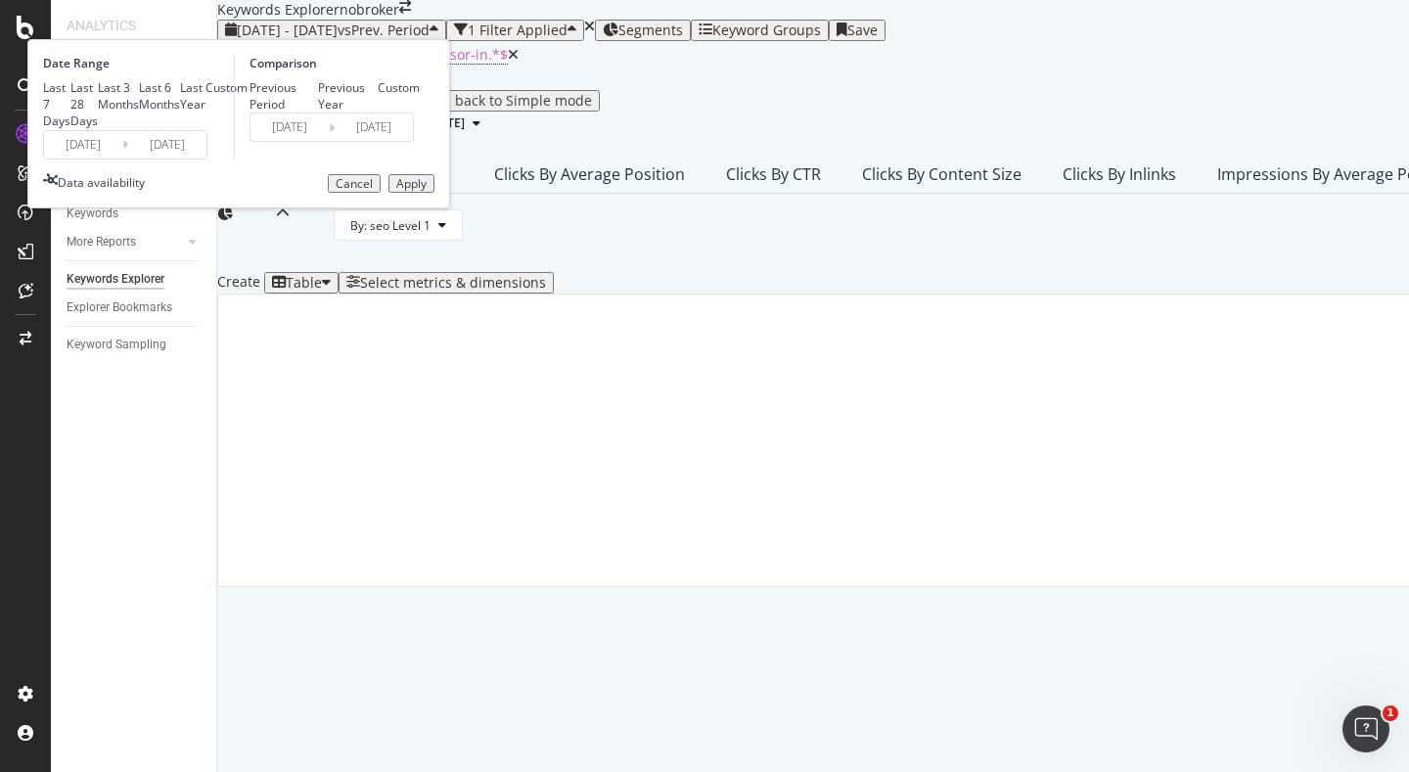
click at [122, 158] on input "[DATE]" at bounding box center [83, 144] width 78 height 27
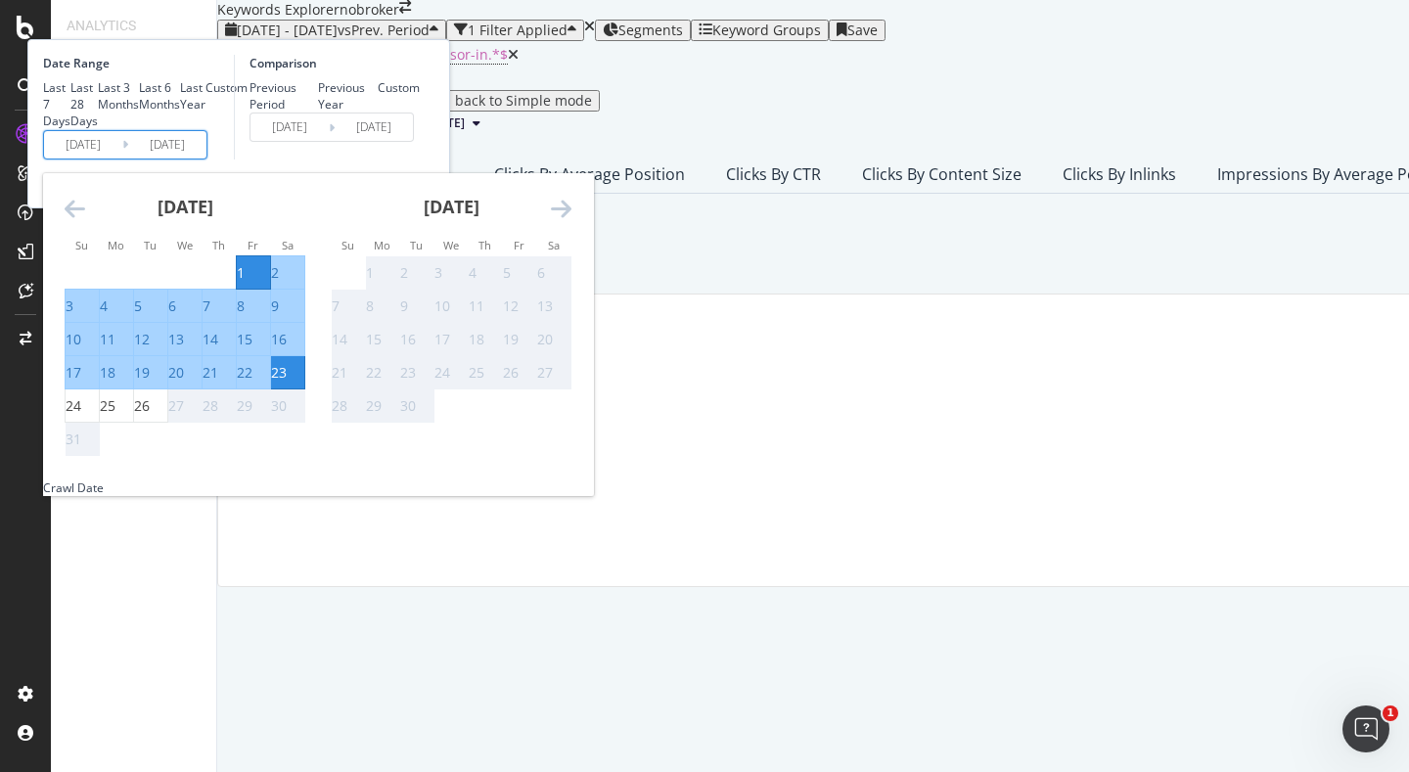
click at [245, 283] on div "1" at bounding box center [241, 273] width 8 height 20
click at [150, 416] on div "26" at bounding box center [142, 406] width 16 height 20
type input "2025/08/26"
type input "2025/07/06"
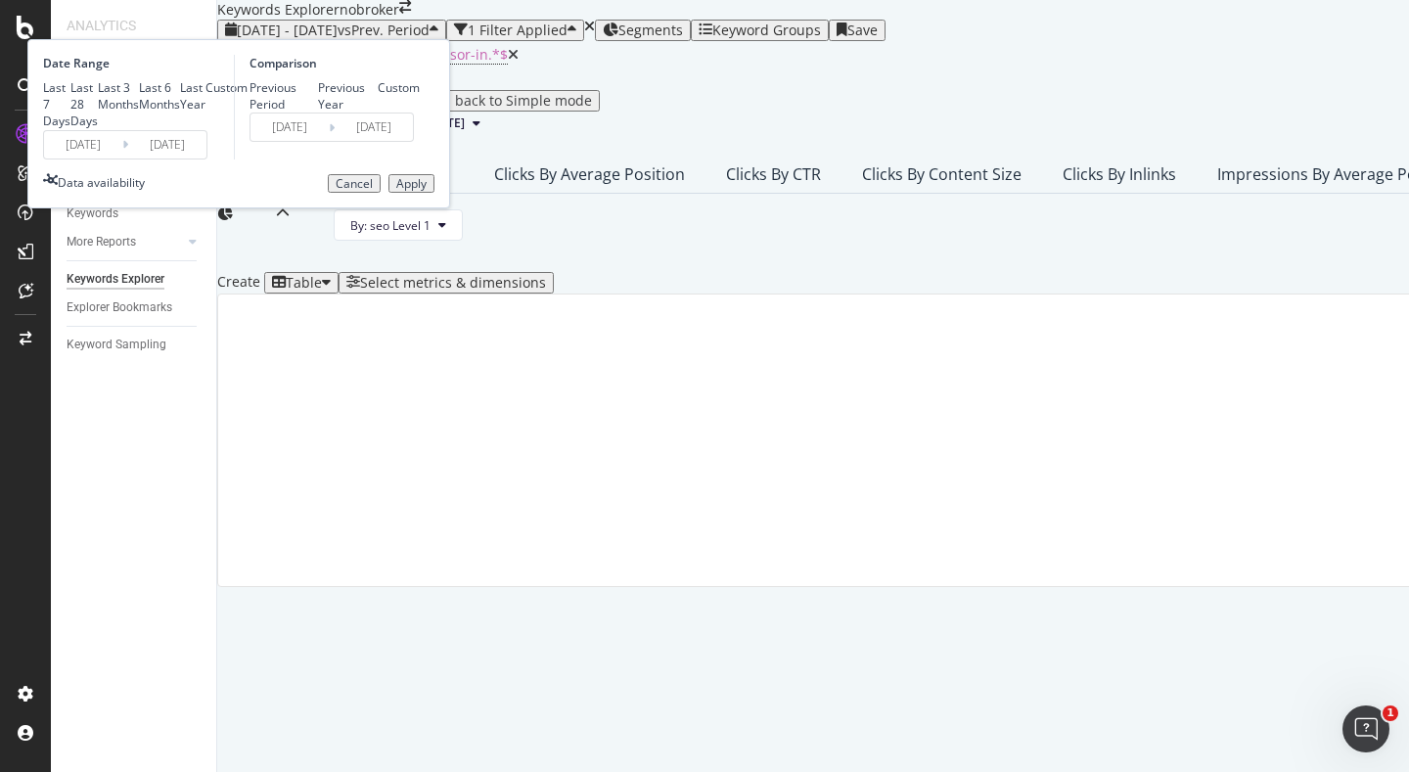
click at [427, 191] on div "Apply" at bounding box center [411, 184] width 30 height 14
